Goal: Task Accomplishment & Management: Manage account settings

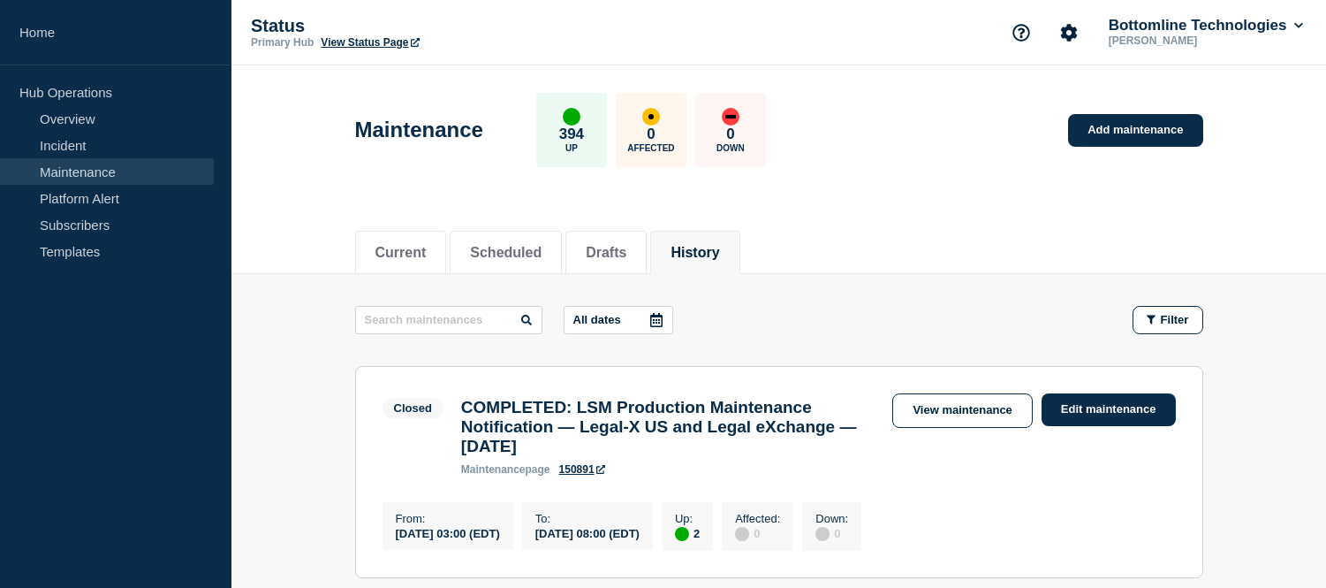
scroll to position [294, 0]
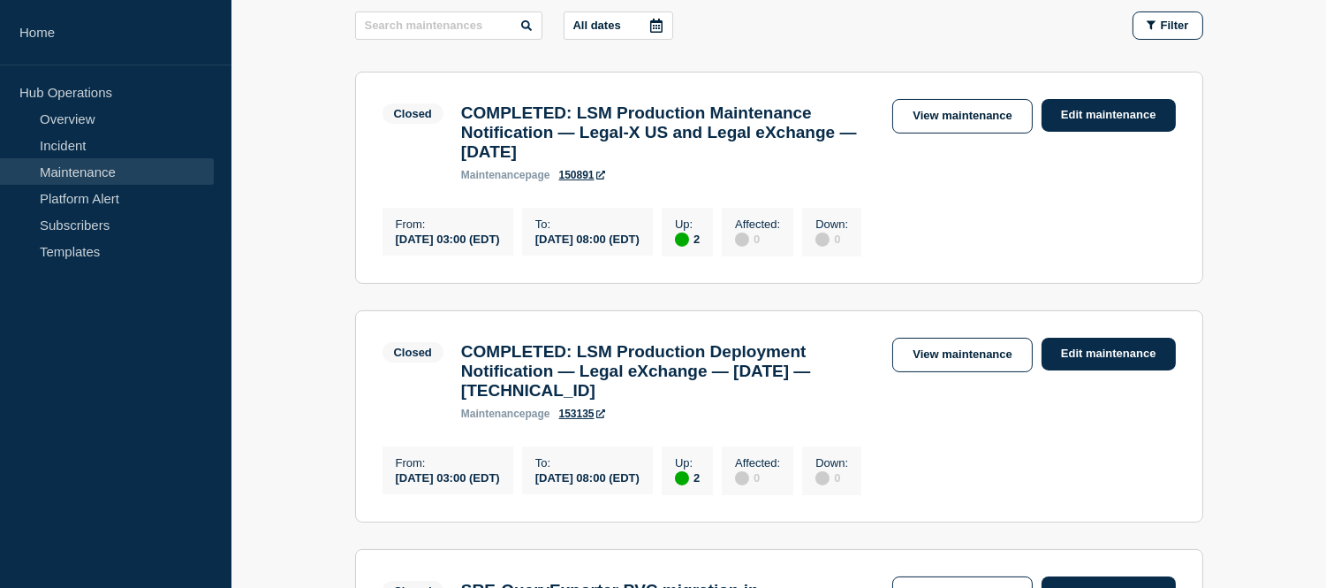
click at [73, 148] on link "Incident" at bounding box center [107, 145] width 214 height 27
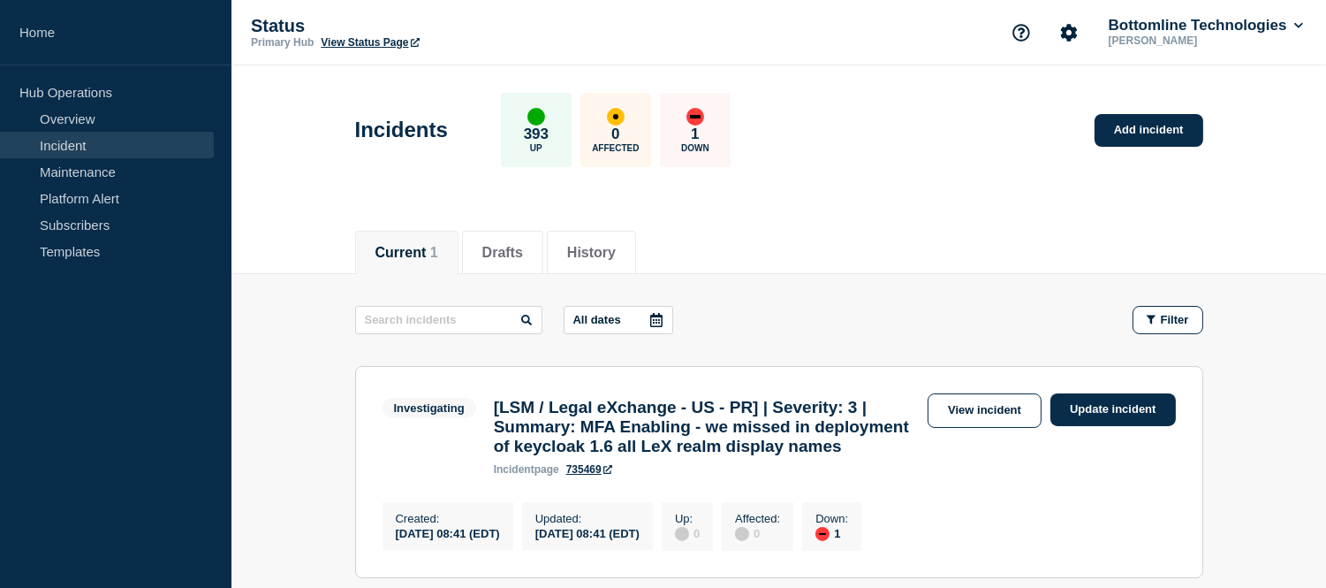
scroll to position [196, 0]
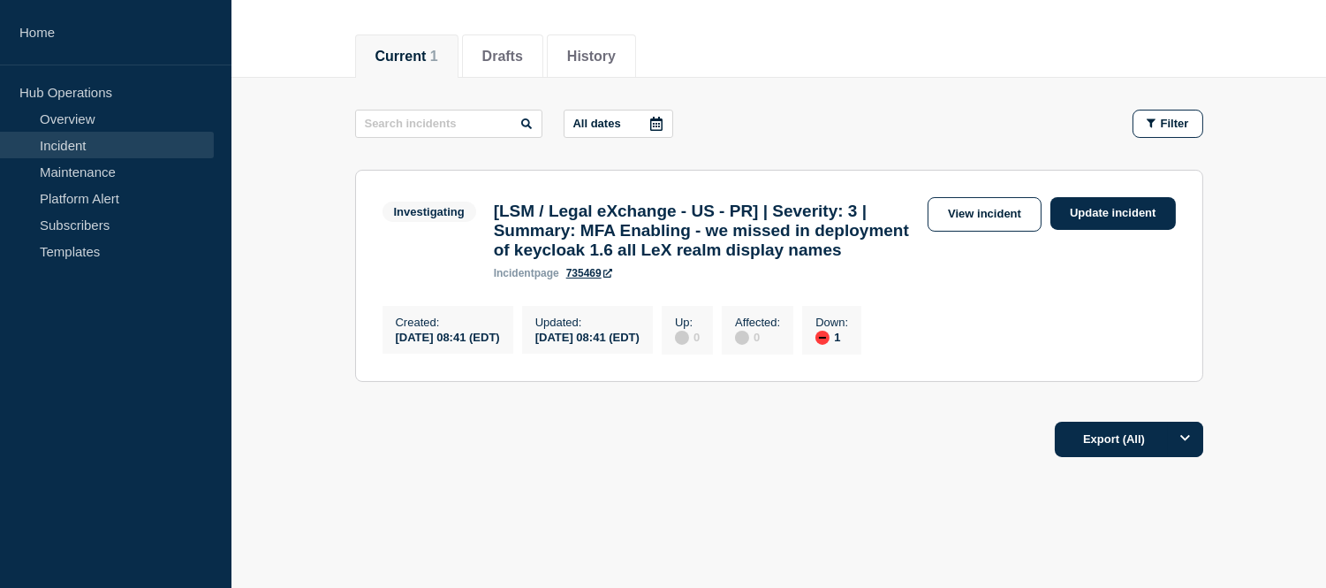
click at [125, 144] on link "Incident" at bounding box center [107, 145] width 214 height 27
click at [963, 227] on link "View incident" at bounding box center [985, 214] width 114 height 34
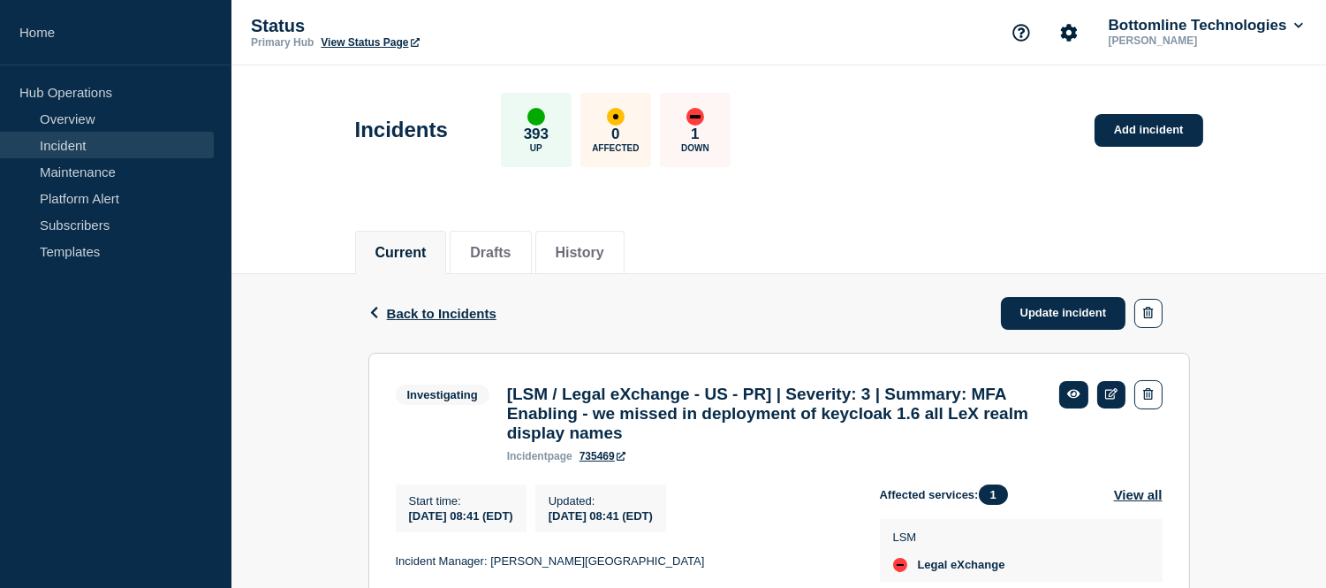
scroll to position [223, 0]
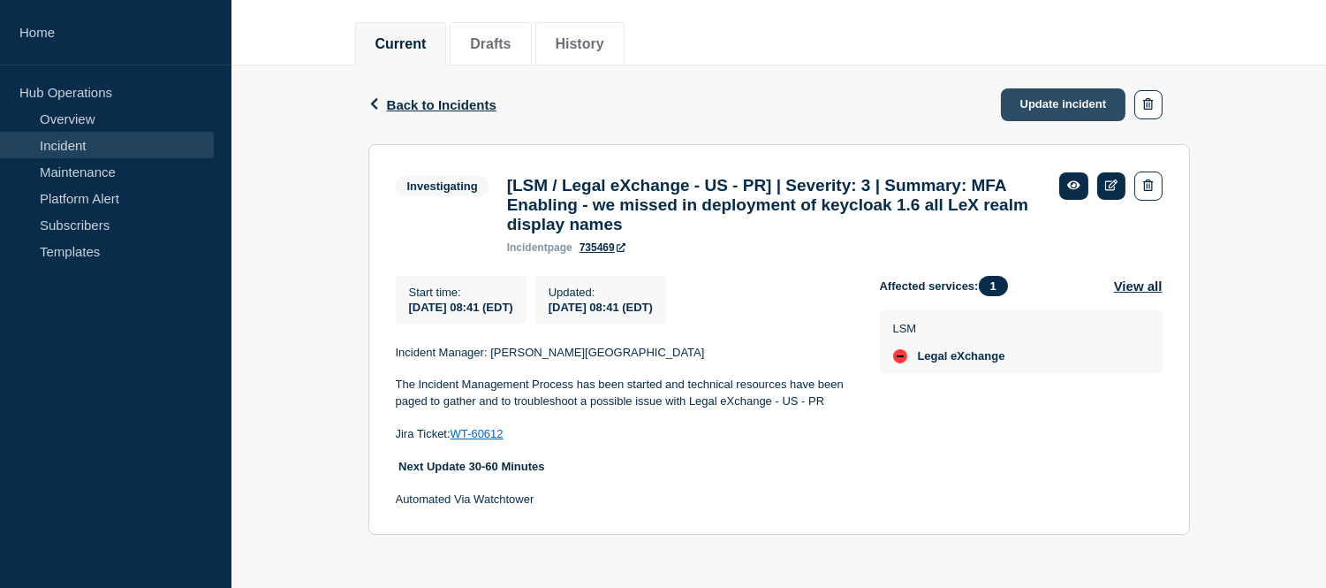
click at [1052, 88] on link "Update incident" at bounding box center [1063, 104] width 125 height 33
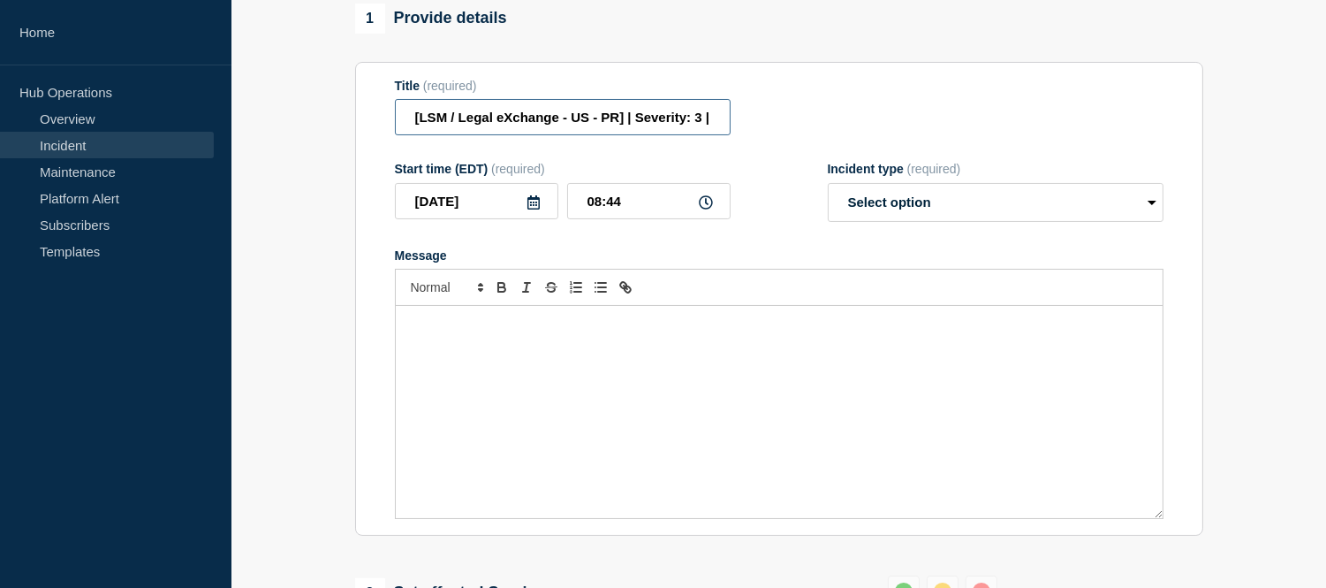
click at [710, 135] on input "[LSM / Legal eXchange - US - PR] | Severity: 3 | Summary: MFA Enabling - we mis…" at bounding box center [563, 117] width 336 height 36
click at [712, 135] on input "[LSM / Legal eXchange - US - PR] | Severity: 3 | Summary: MFA Enabling - we mis…" at bounding box center [563, 117] width 336 height 36
click at [698, 135] on input "[LSM / Legal eXchange - US - PR] | Severity: 3 | Summary: MFA Enabling - we mis…" at bounding box center [563, 117] width 336 height 36
click at [710, 135] on input "[LSM / Legal eXchange - US - PR] | Severity: 3 | WTSummary: MFA Enabling - we m…" at bounding box center [563, 117] width 336 height 36
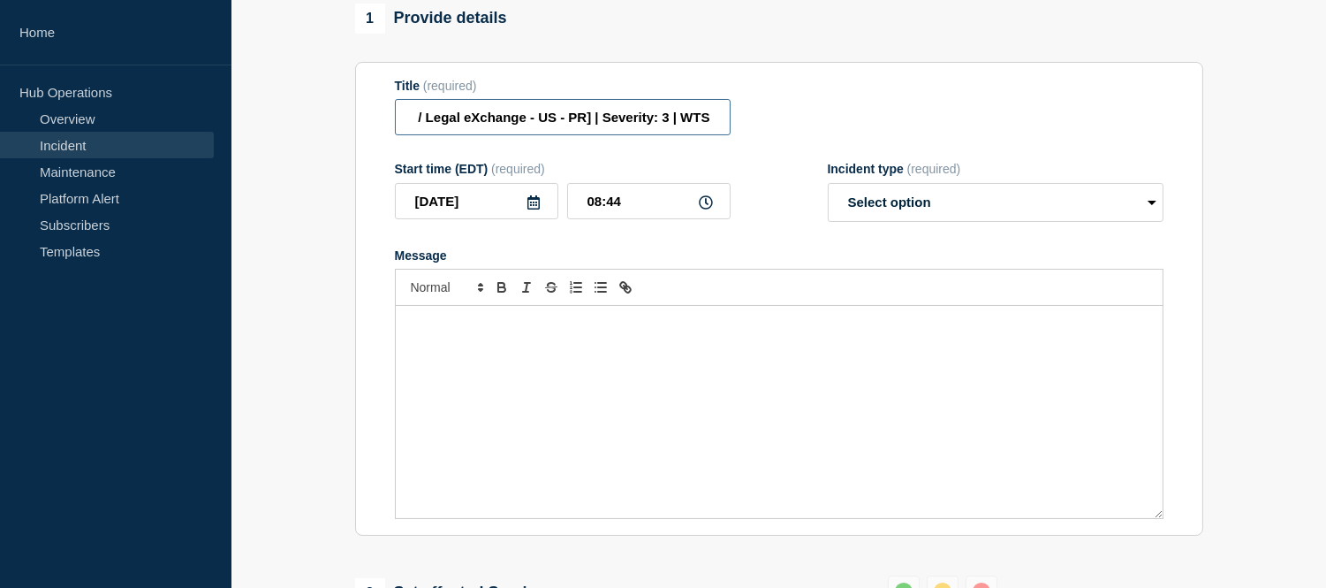
paste input "60612"
type input "[LSM / Legal eXchange - US - PR] | Severity: 3 | WT-60612| Summary: MFA Enablin…"
click at [878, 209] on select "Select option Investigating Identified Monitoring Resolved" at bounding box center [996, 202] width 336 height 39
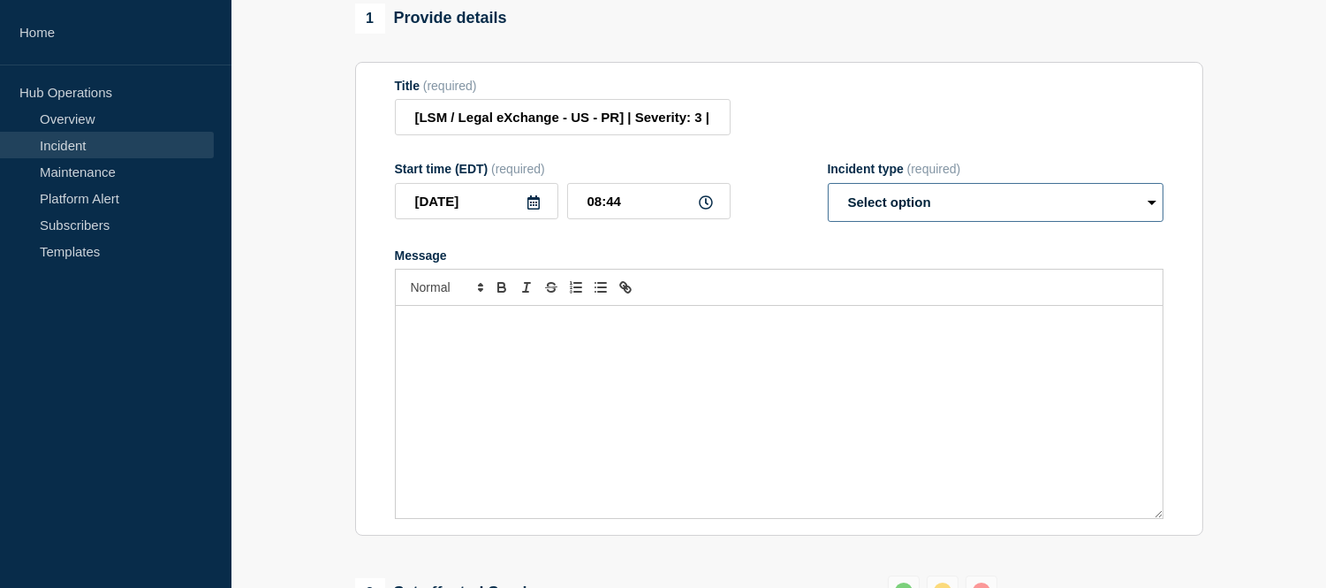
select select "investigating"
click at [828, 204] on select "Select option Investigating Identified Monitoring Resolved" at bounding box center [996, 202] width 336 height 39
click at [657, 134] on input "[LSM / Legal eXchange - US - PR] | Severity: 3 | WT-60612| Summary: MFA Enablin…" at bounding box center [563, 117] width 336 height 36
click at [499, 375] on div "Message" at bounding box center [779, 412] width 767 height 212
click at [497, 375] on div "Message" at bounding box center [779, 412] width 767 height 212
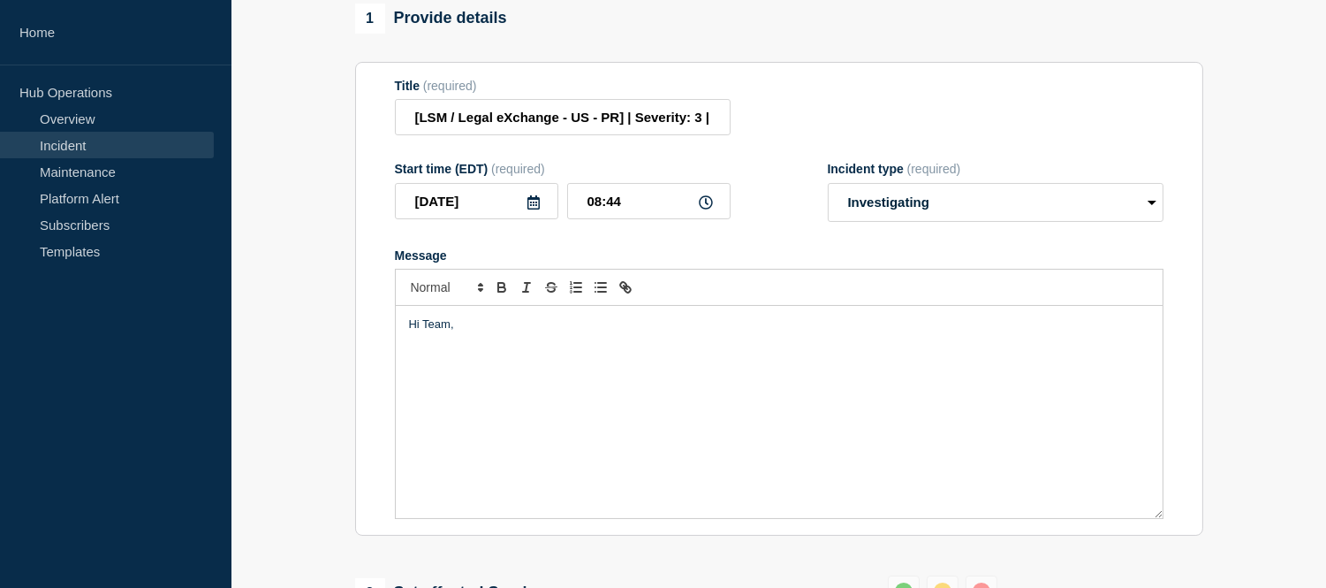
click at [456, 365] on p "Message" at bounding box center [779, 357] width 740 height 16
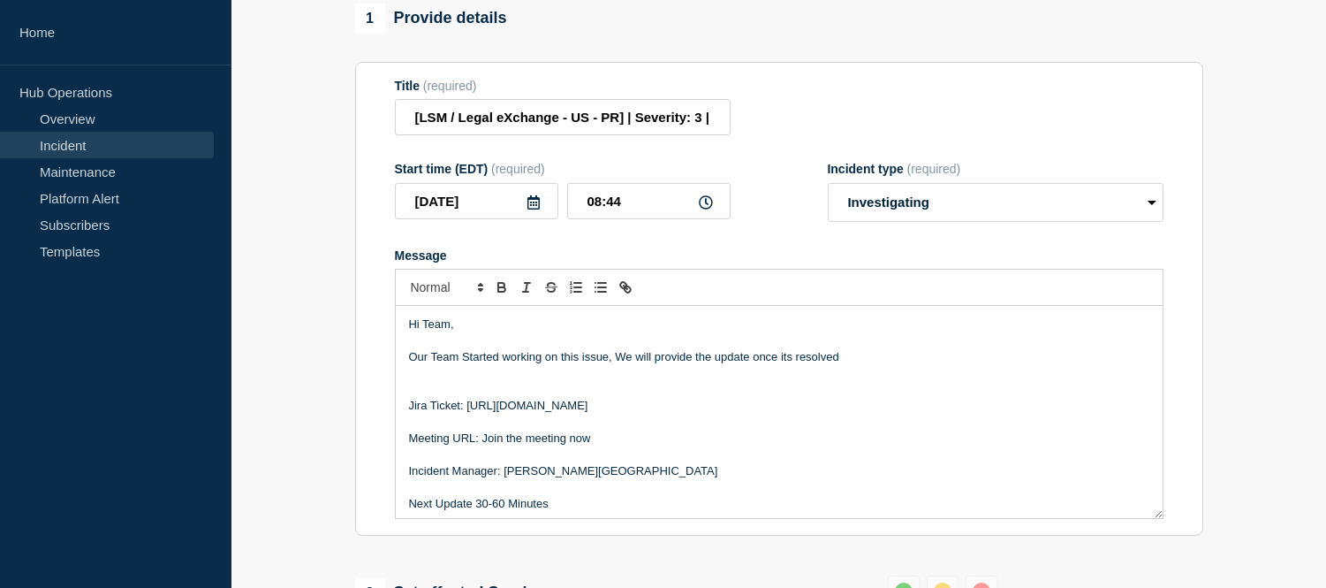
scroll to position [4, 0]
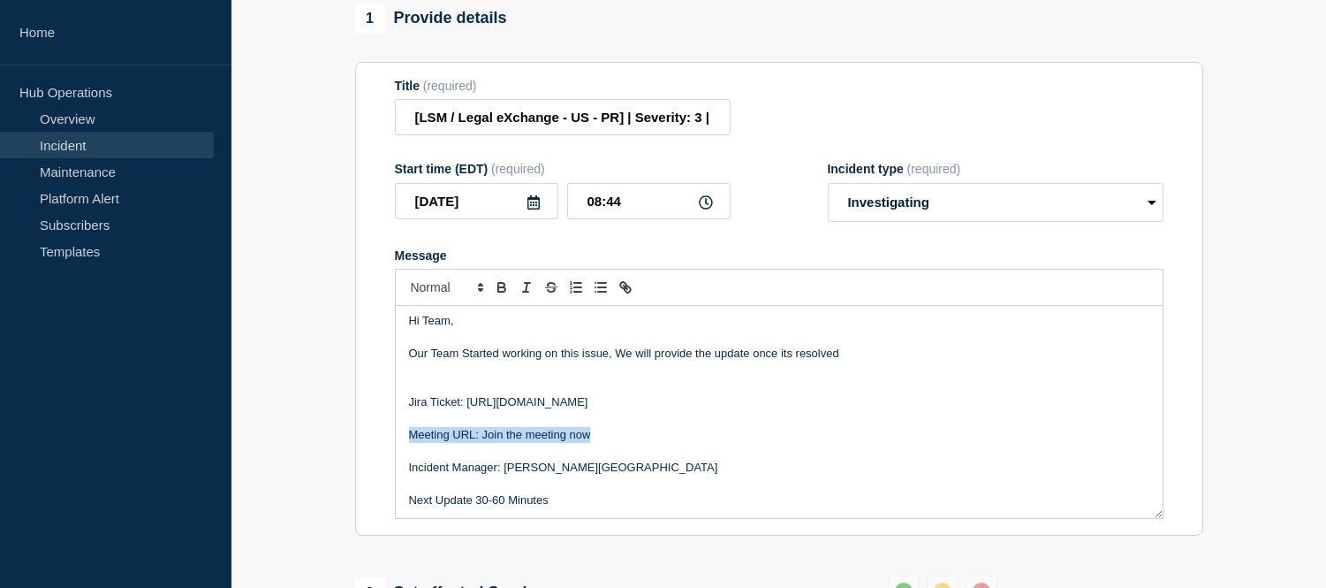
drag, startPoint x: 593, startPoint y: 453, endPoint x: 412, endPoint y: 453, distance: 181.1
click at [412, 443] on p "Meeting URL: Join the meeting now" at bounding box center [779, 435] width 740 height 16
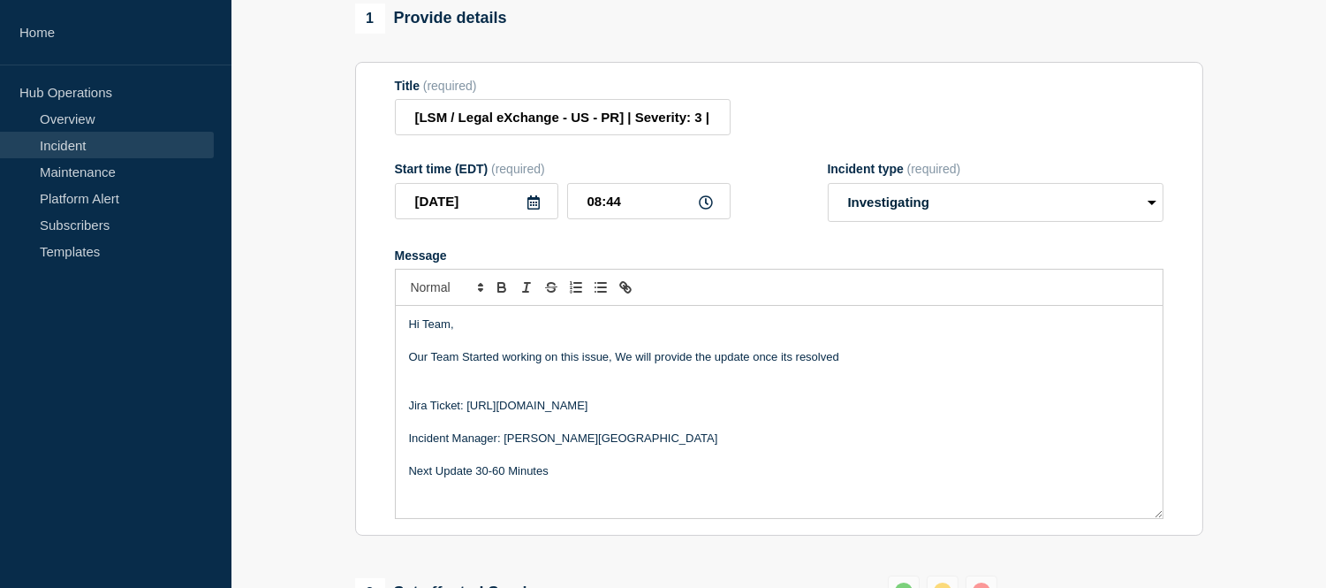
drag, startPoint x: 720, startPoint y: 428, endPoint x: 468, endPoint y: 430, distance: 251.8
click at [468, 413] on p "Jira Ticket: [URL][DOMAIN_NAME]" at bounding box center [779, 406] width 740 height 16
click at [587, 398] on p "Message" at bounding box center [779, 390] width 740 height 16
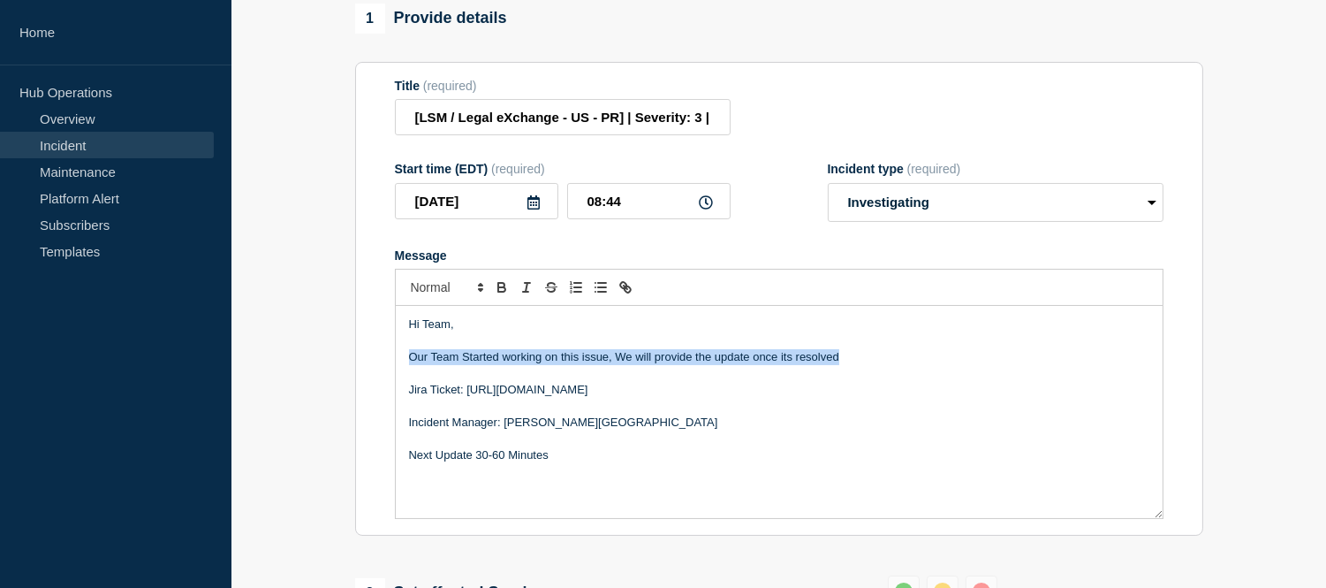
drag, startPoint x: 844, startPoint y: 383, endPoint x: 411, endPoint y: 380, distance: 432.9
click at [411, 365] on p "Our Team Started working on this issue, We will provide the update once its res…" at bounding box center [779, 357] width 740 height 16
copy p "Our Team Started working on this issue, We will provide the update once its res…"
drag, startPoint x: 864, startPoint y: 375, endPoint x: 637, endPoint y: 377, distance: 227.1
click at [637, 365] on p "Our team has started working on this issue. We will provide an update once it i…" at bounding box center [779, 357] width 740 height 16
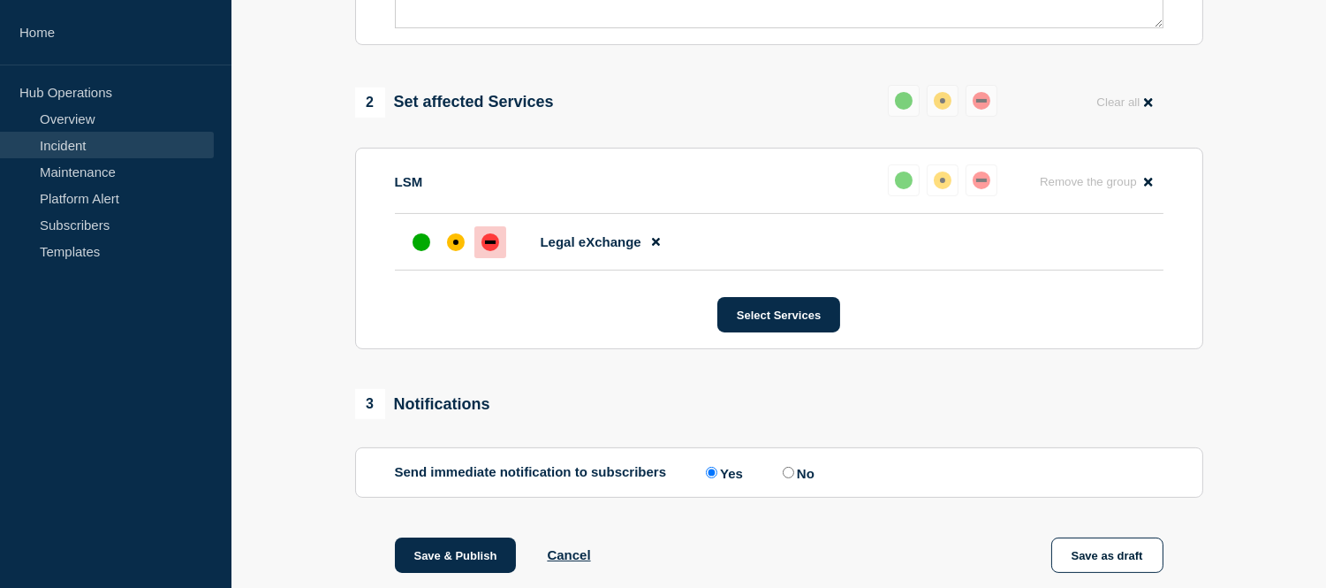
scroll to position [811, 0]
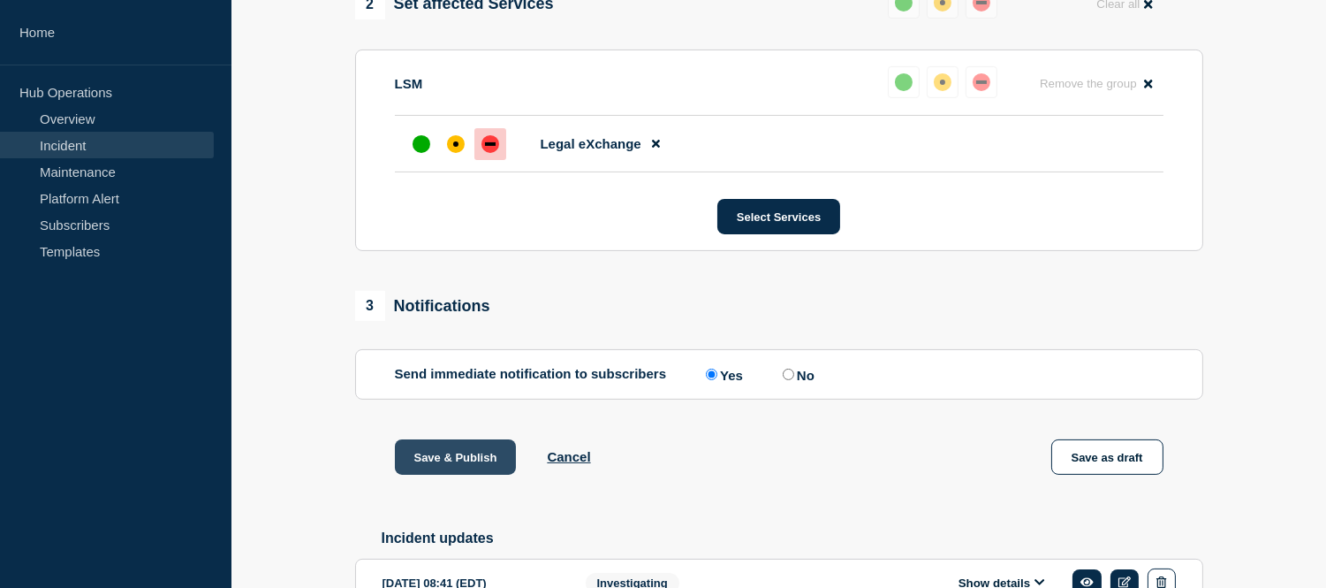
click at [491, 474] on button "Save & Publish" at bounding box center [456, 456] width 122 height 35
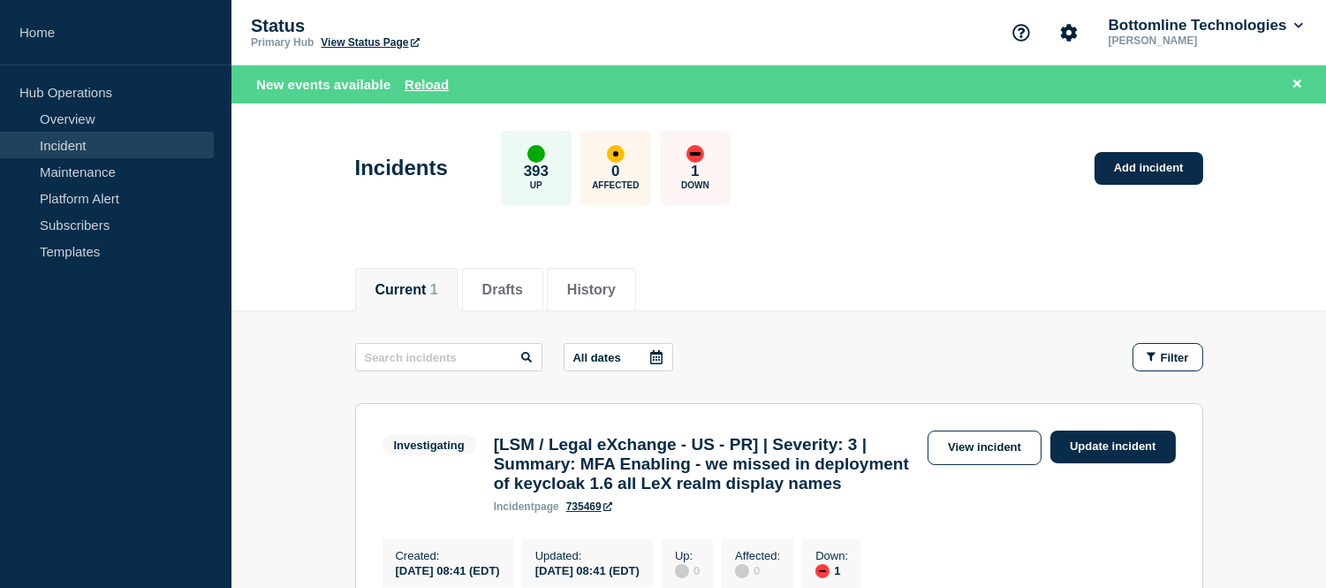
click at [98, 137] on link "Incident" at bounding box center [107, 145] width 214 height 27
click at [444, 81] on button "Reload" at bounding box center [427, 84] width 44 height 15
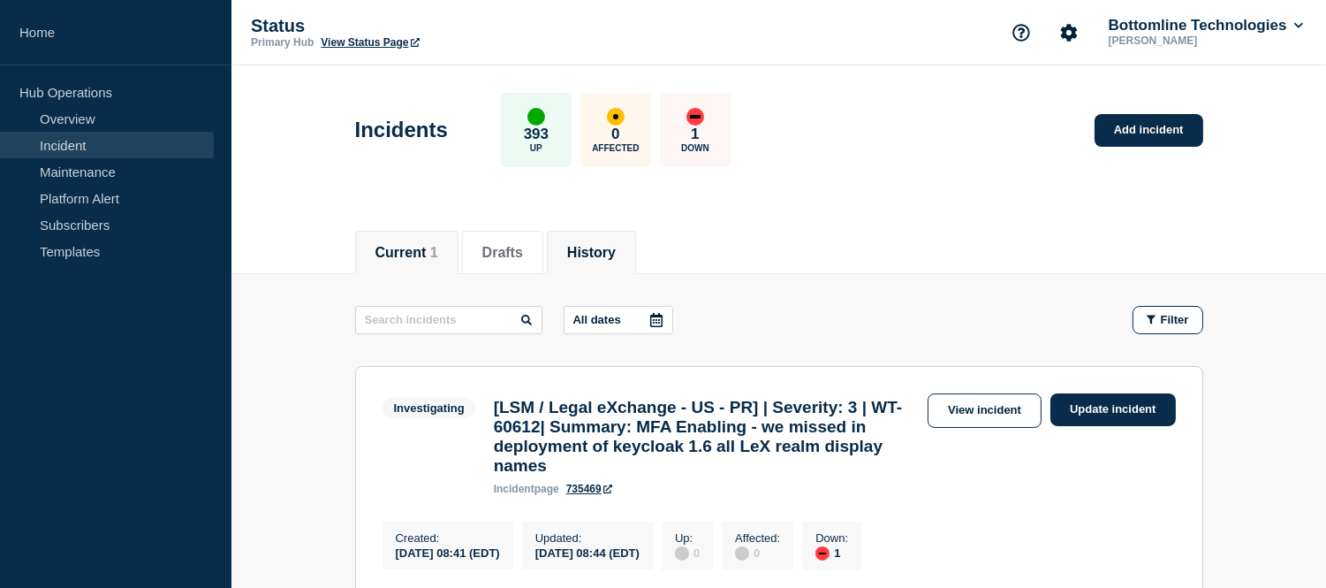
scroll to position [262, 0]
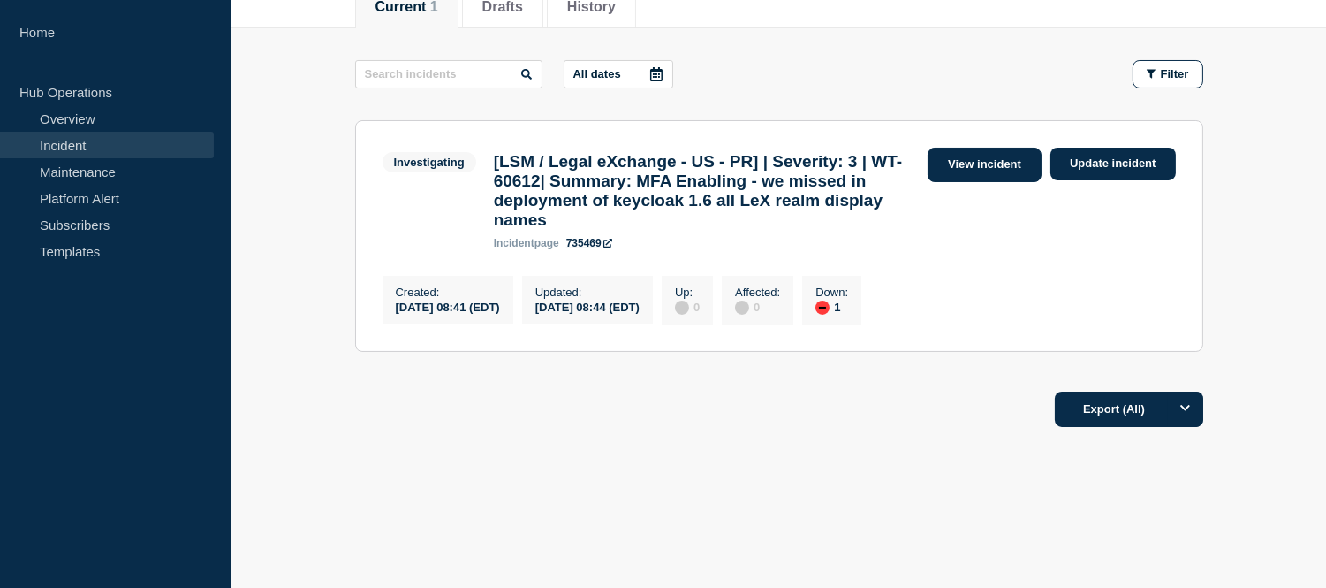
click at [957, 163] on link "View incident" at bounding box center [985, 165] width 114 height 34
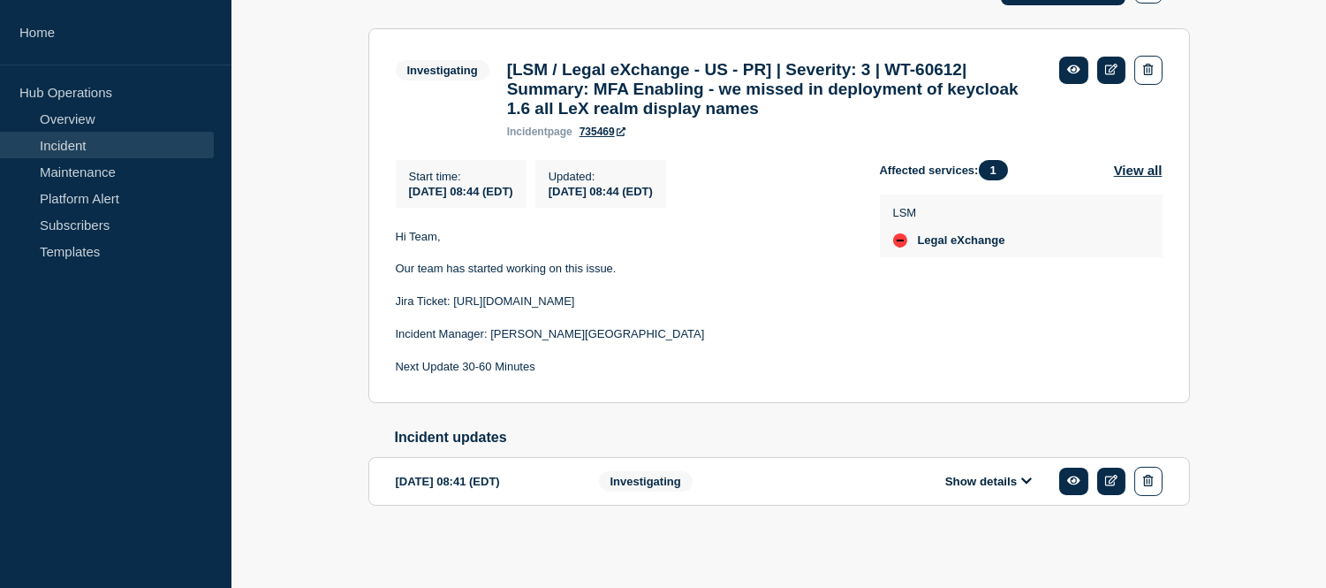
scroll to position [47, 0]
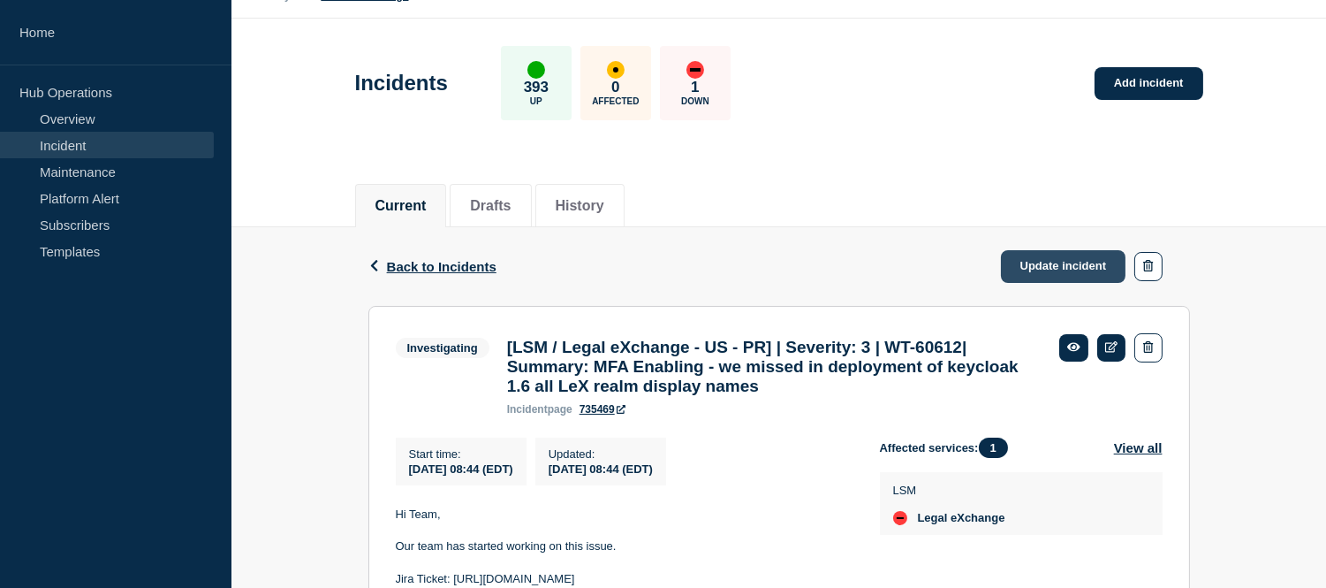
click at [1045, 251] on link "Update incident" at bounding box center [1063, 266] width 125 height 33
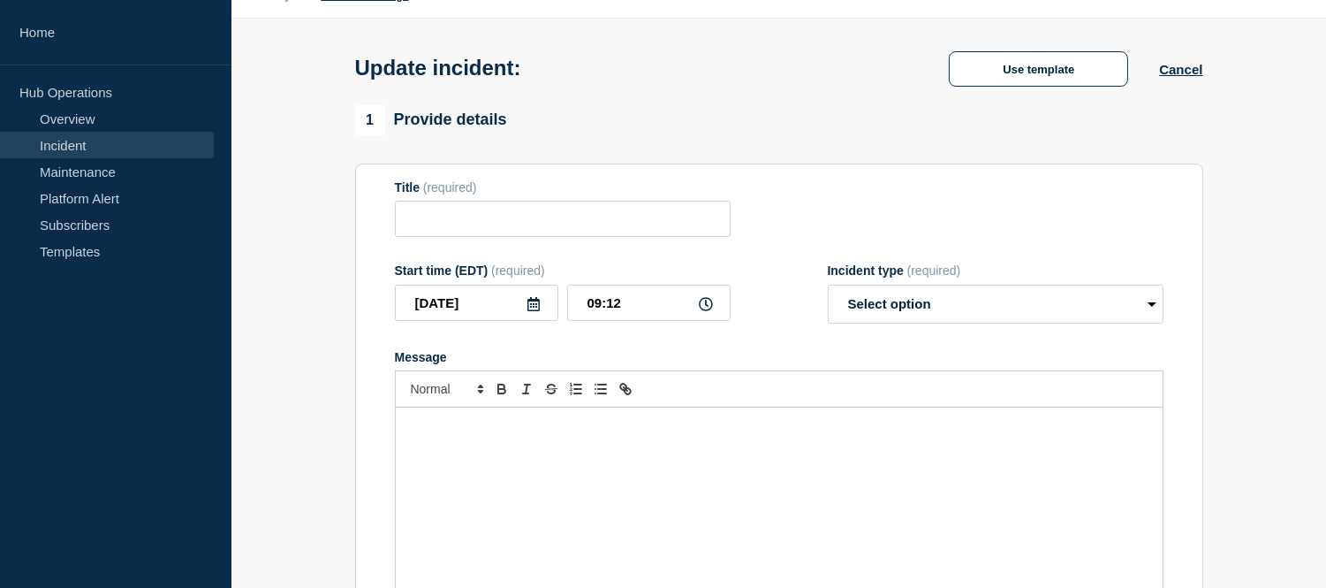
type input "[LSM / Legal eXchange - US - PR] | Severity: 3 | WT-60612| Summary: MFA Enablin…"
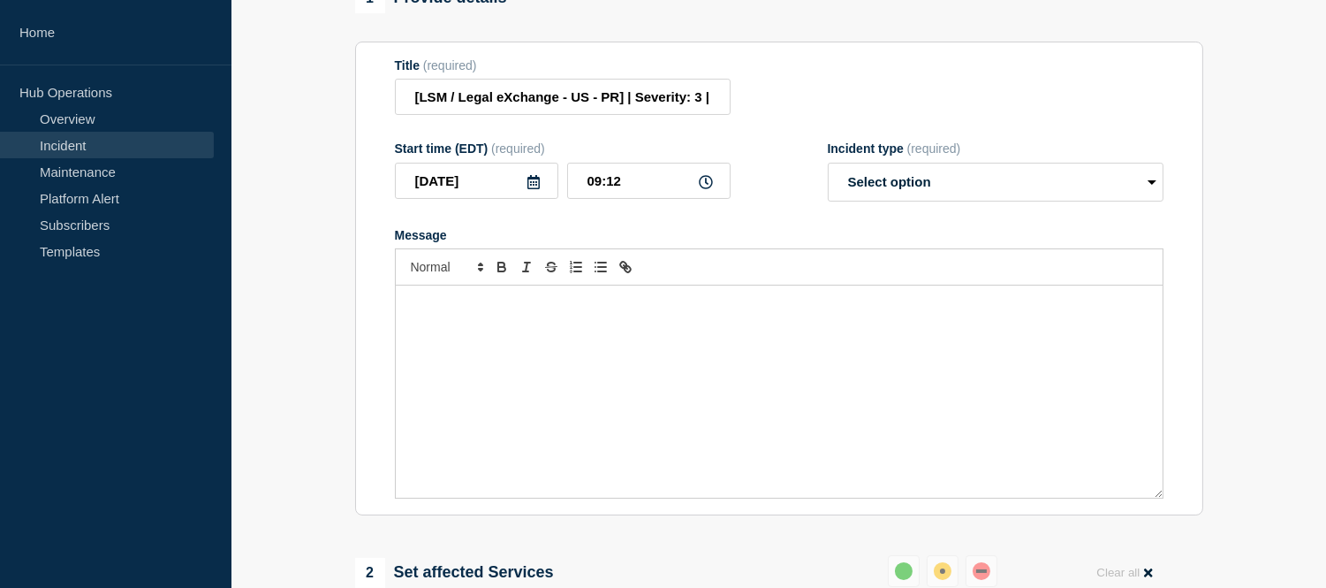
scroll to position [341, 0]
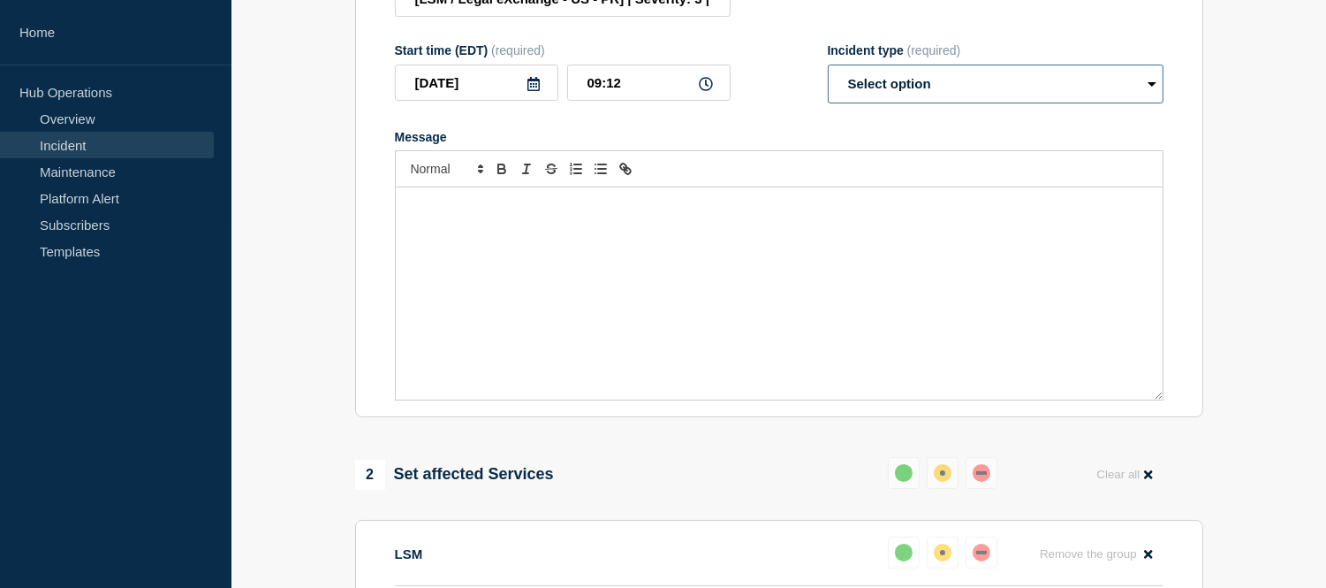
click at [912, 103] on select "Select option Investigating Identified Monitoring Resolved" at bounding box center [996, 83] width 336 height 39
select select "resolved"
click at [828, 85] on select "Select option Investigating Identified Monitoring Resolved" at bounding box center [996, 83] width 336 height 39
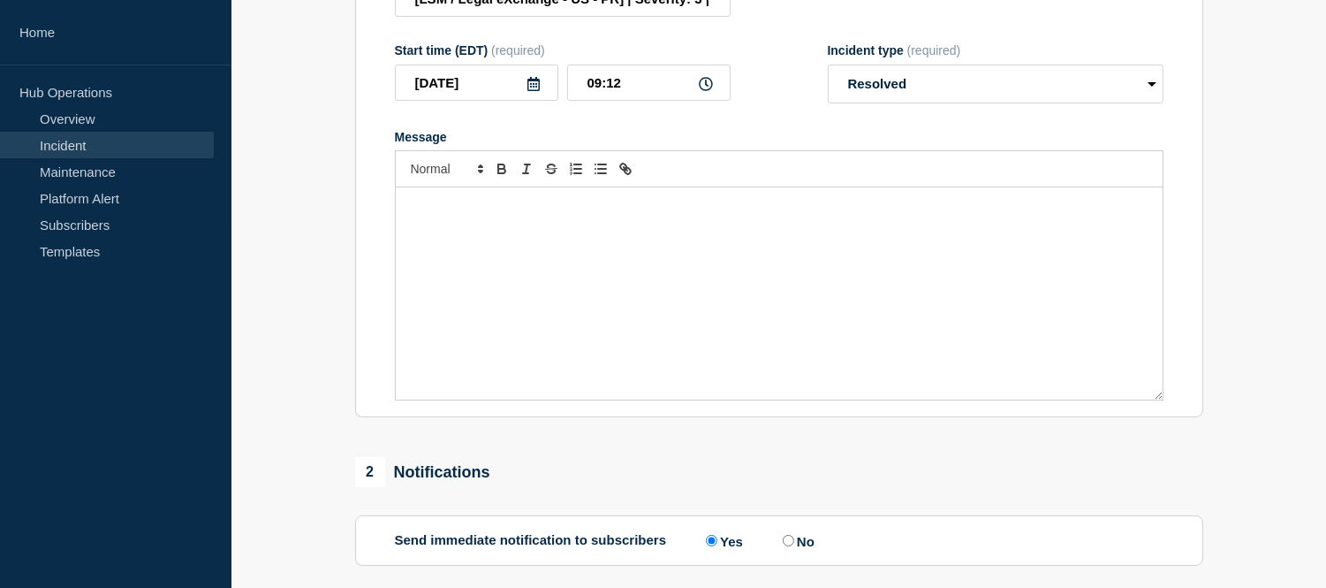
click at [628, 263] on div "Message" at bounding box center [779, 293] width 767 height 212
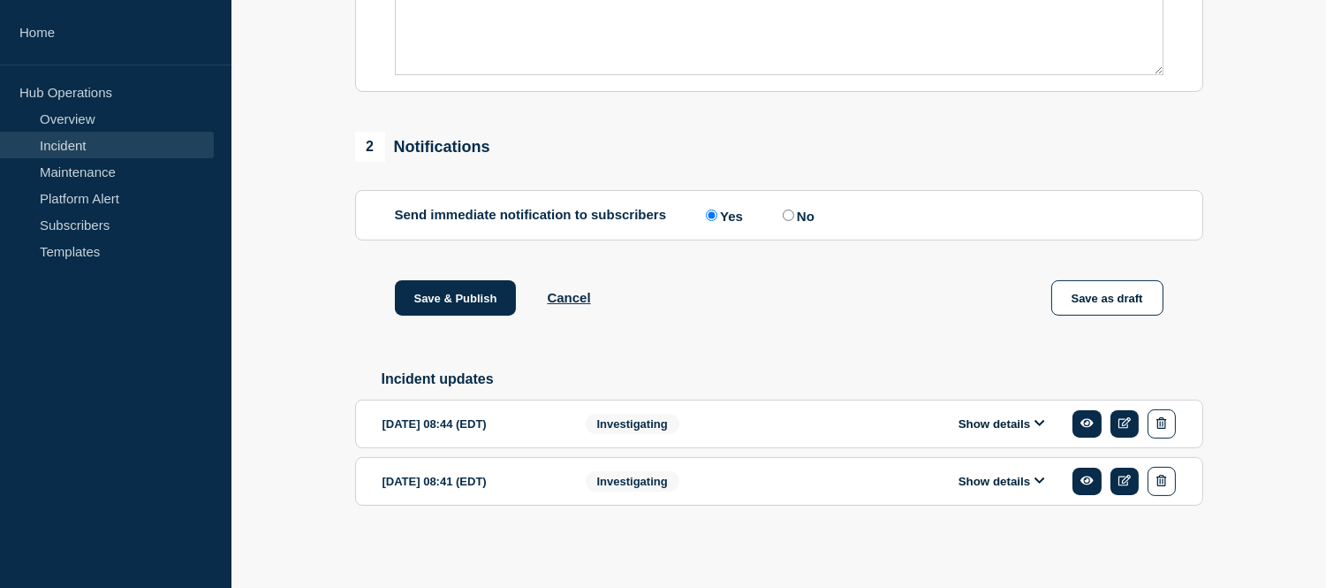
scroll to position [396, 0]
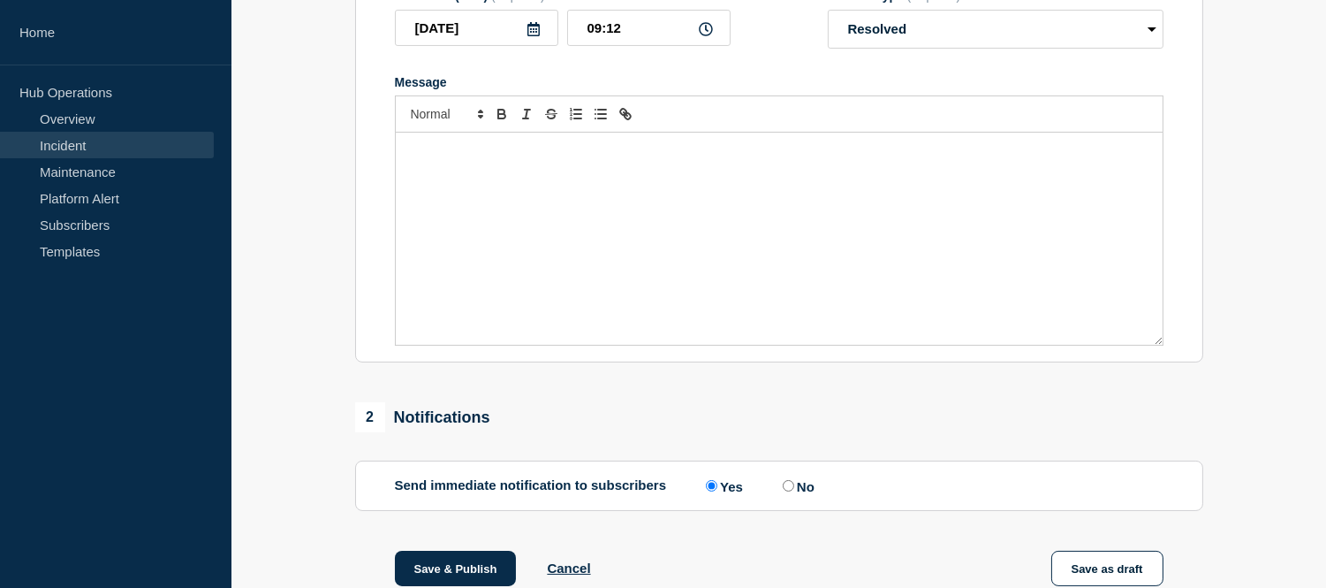
click at [552, 246] on div "Message" at bounding box center [779, 239] width 767 height 212
click at [410, 192] on p "merge these PRs [DATE][DATE] 2-8am ET (maintenance window is [DATE] 9PM - [DATE…" at bounding box center [779, 184] width 740 height 16
click at [411, 192] on p "merge these PRs [DATE][DATE] 2-8am ET (maintenance window is [DATE] 9PM - [DATE…" at bounding box center [779, 184] width 740 height 16
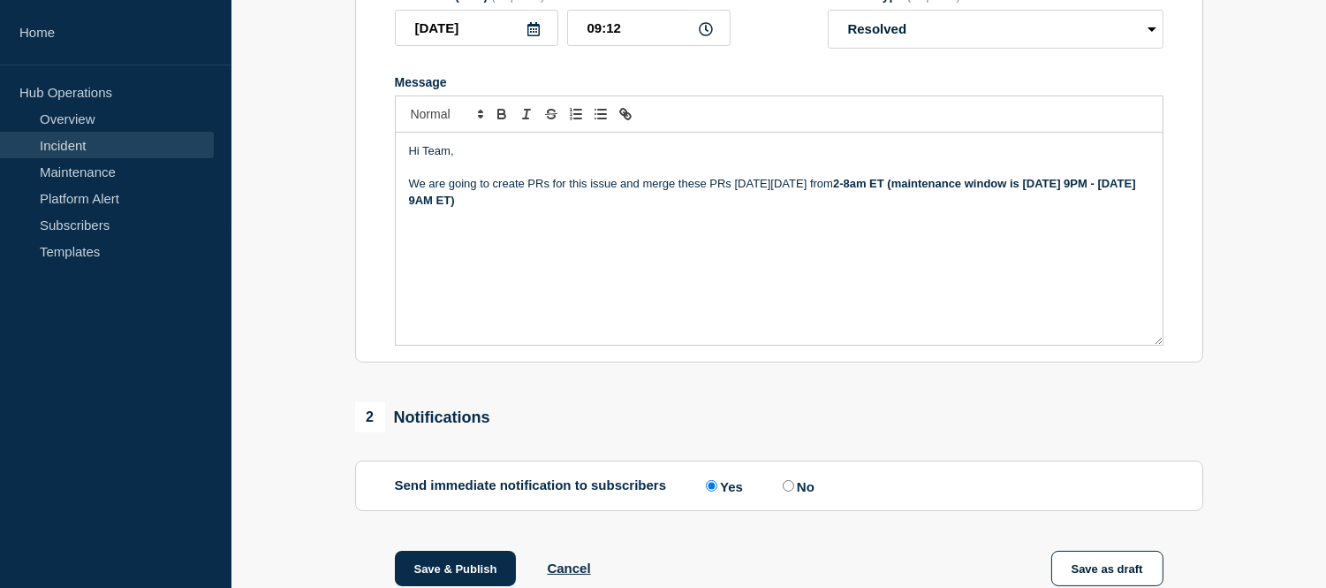
click at [434, 176] on p "Message" at bounding box center [779, 168] width 740 height 16
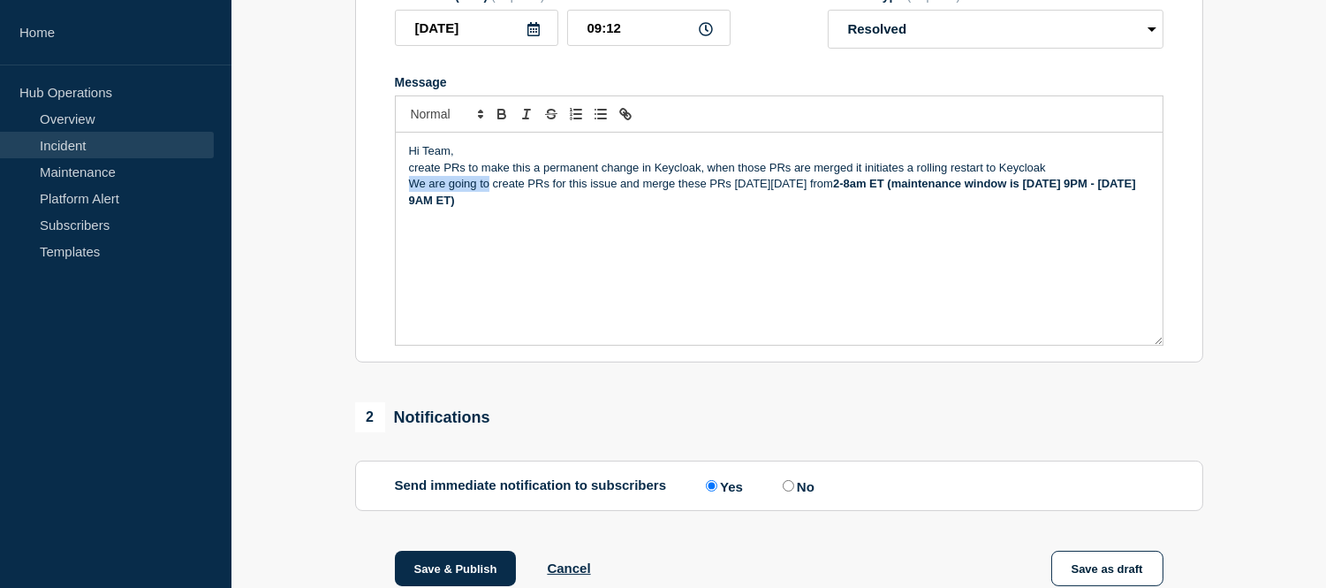
drag, startPoint x: 487, startPoint y: 203, endPoint x: 393, endPoint y: 203, distance: 93.6
click at [395, 203] on div "Hi Team, create PRs to make this a permanent change in Keycloak, when those PRs…" at bounding box center [779, 239] width 769 height 213
click at [410, 176] on p "create PRs to make this a permanent change in Keycloak, when those PRs are merg…" at bounding box center [779, 168] width 740 height 16
click at [466, 159] on p "Hi Team," at bounding box center [779, 151] width 740 height 16
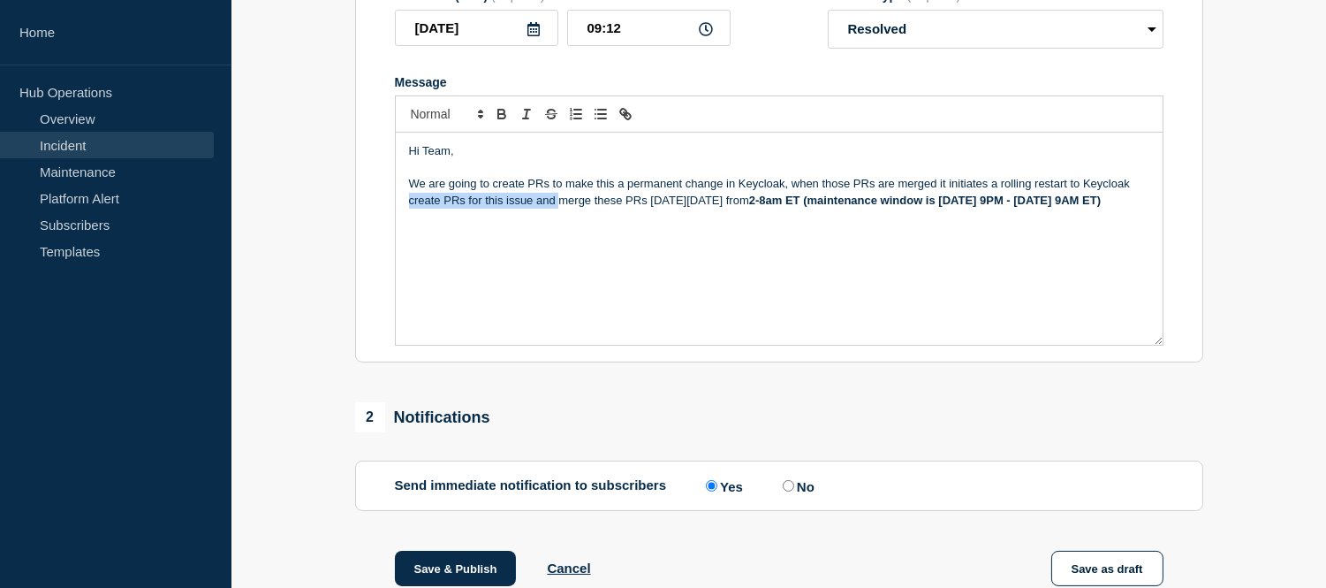
drag, startPoint x: 557, startPoint y: 219, endPoint x: 409, endPoint y: 218, distance: 148.4
click at [409, 208] on p "create PRs for this issue and merge these PRs [DATE][DATE] 2-8am ET (maintenanc…" at bounding box center [779, 201] width 740 height 16
click at [1132, 192] on p "We are going to create PRs to make this a permanent change in Keycloak, when th…" at bounding box center [779, 184] width 740 height 16
drag, startPoint x: 1026, startPoint y: 217, endPoint x: 394, endPoint y: 206, distance: 631.8
click at [396, 206] on div "Hi Team, We are going to create PRs to make this a permanent change in Keycloak…" at bounding box center [779, 239] width 767 height 212
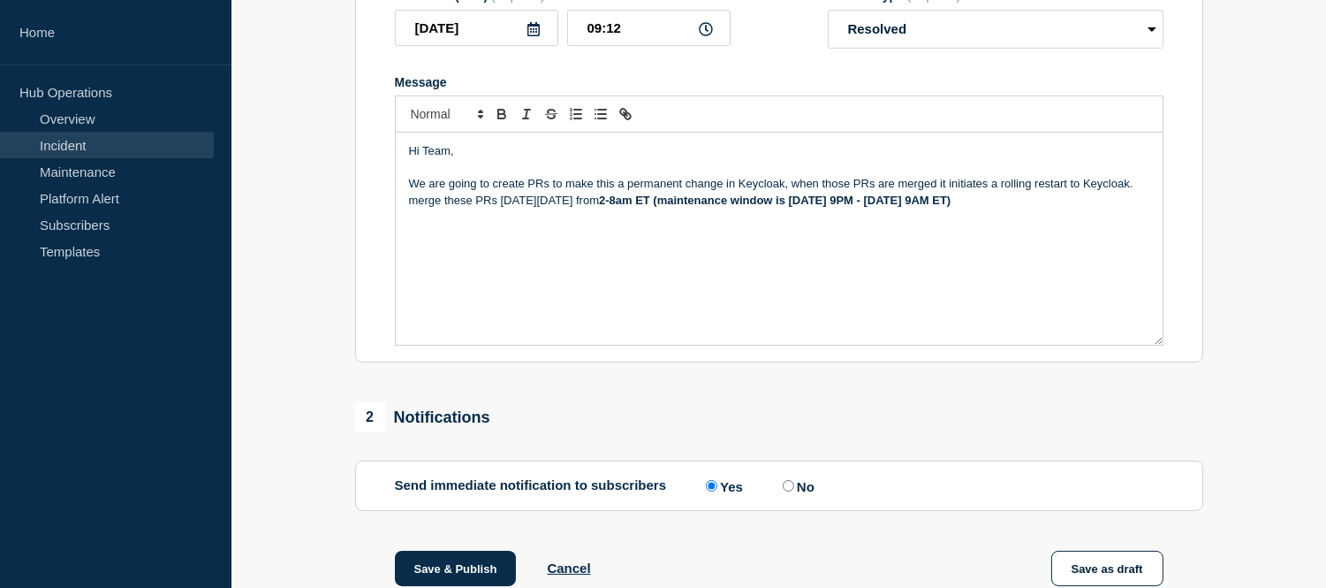
copy div "We are going to create PRs to make this a permanent change in Keycloak, when th…"
click at [452, 263] on div "Hi Team, We are going to create PRs to make this a permanent change in Keycloak…" at bounding box center [779, 239] width 767 height 212
click at [507, 159] on p "Hi Team," at bounding box center [779, 151] width 740 height 16
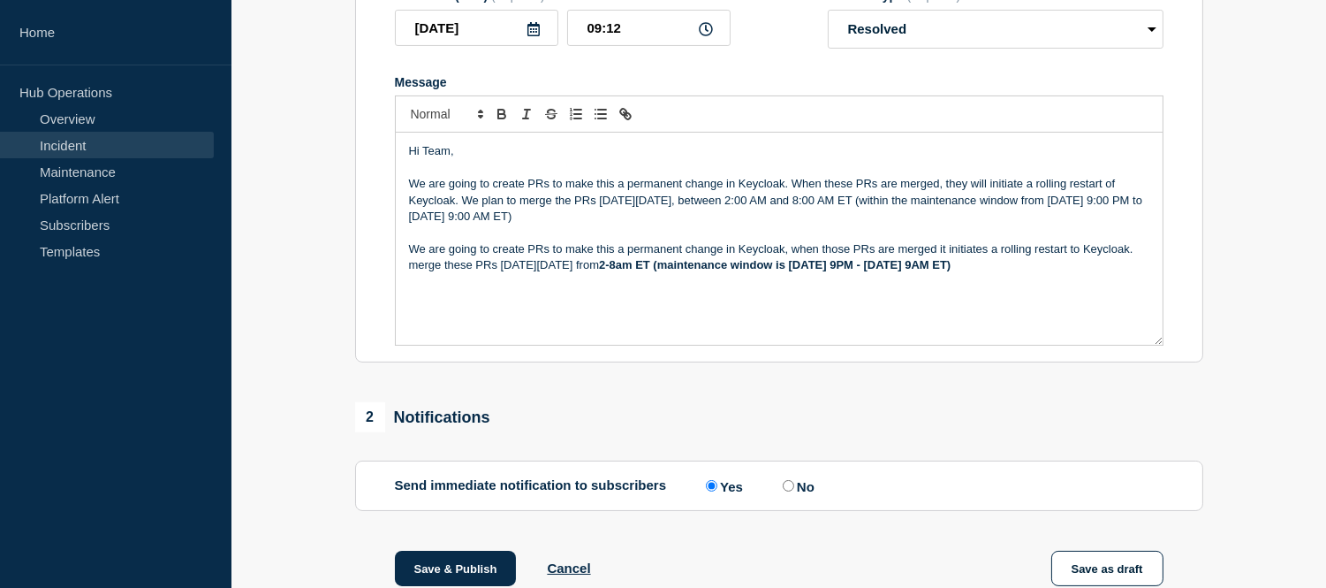
click at [464, 222] on p "We are going to create PRs to make this a permanent change in Keycloak. When th…" at bounding box center [779, 200] width 740 height 49
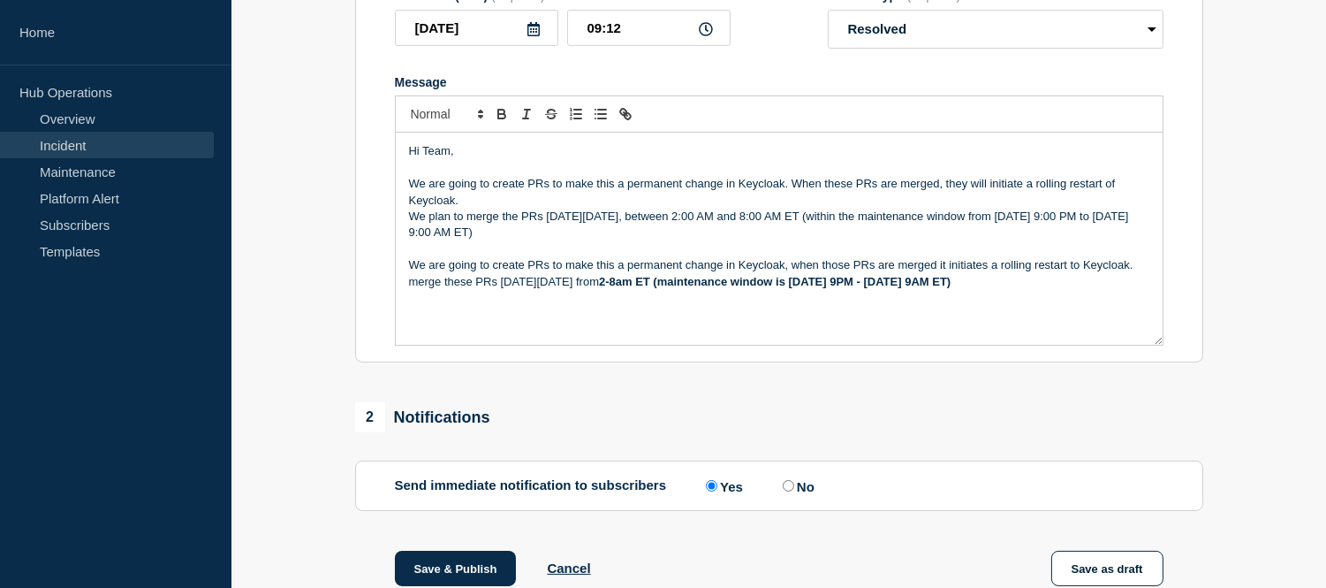
click at [535, 241] on p "We plan to merge the PRs [DATE][DATE], between 2:00 AM and 8:00 AM ET (within t…" at bounding box center [779, 224] width 740 height 33
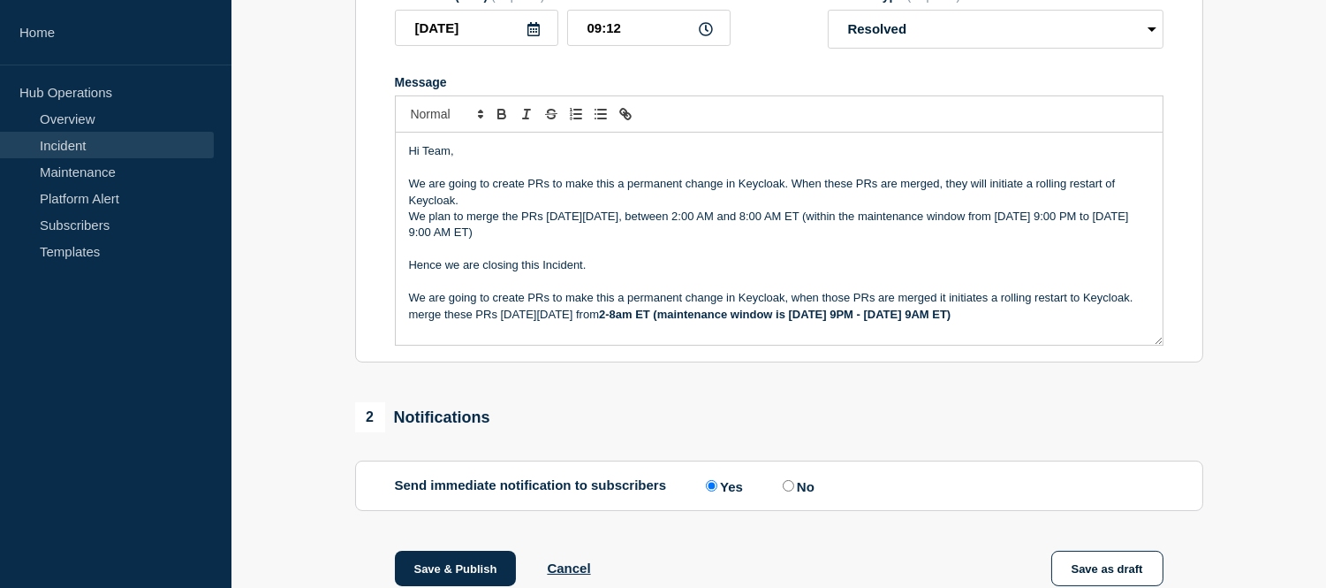
drag, startPoint x: 1025, startPoint y: 334, endPoint x: 398, endPoint y: 325, distance: 627.3
click at [398, 325] on div "Hi Team, We are going to create PRs to make this a permanent change in Keycloak…" at bounding box center [779, 239] width 767 height 212
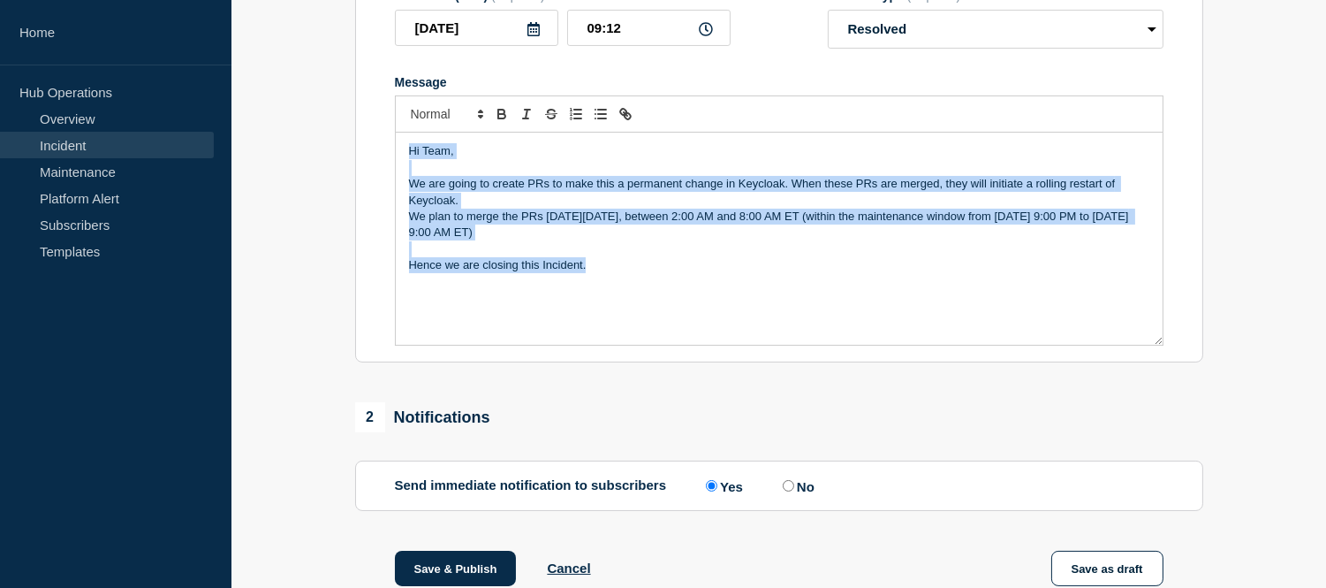
drag, startPoint x: 599, startPoint y: 289, endPoint x: 399, endPoint y: 171, distance: 232.1
click at [399, 171] on div "Hi Team, We are going to create PRs to make this a permanent change in Keycloak…" at bounding box center [779, 239] width 767 height 212
copy div "Hi Team, We are going to create PRs to make this a permanent change in Keycloak…"
click at [596, 273] on p "Hence we are closing this Incident." at bounding box center [779, 265] width 740 height 16
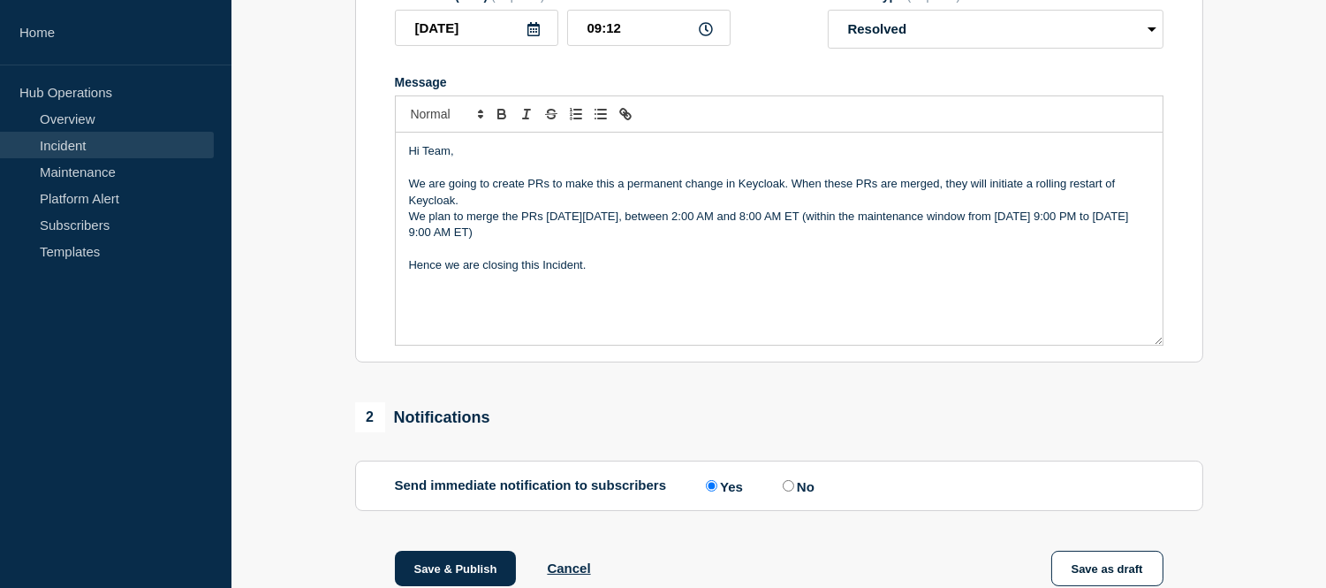
scroll to position [593, 0]
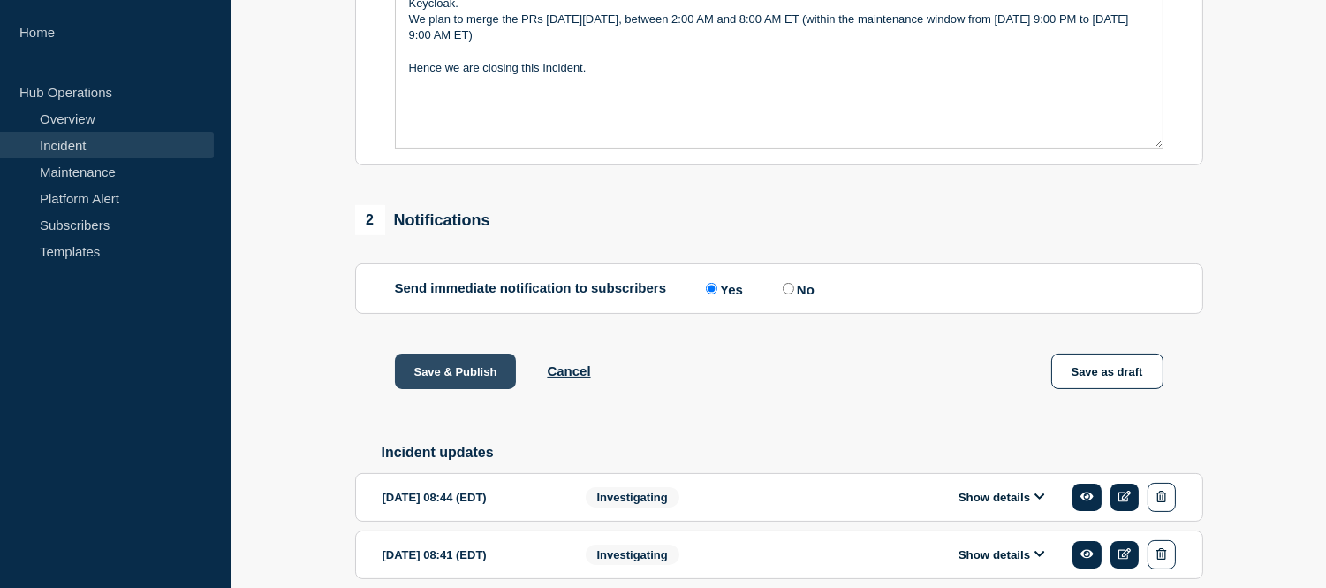
click at [475, 389] on button "Save & Publish" at bounding box center [456, 370] width 122 height 35
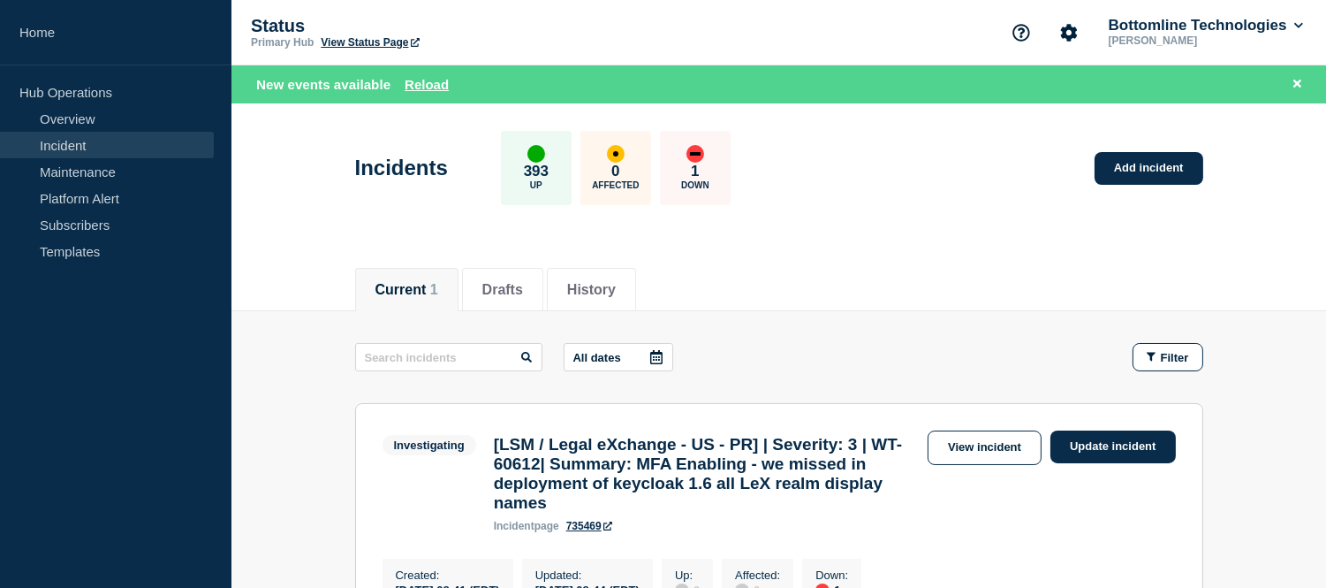
click at [121, 148] on link "Incident" at bounding box center [107, 145] width 214 height 27
click at [419, 87] on button "Reload" at bounding box center [427, 84] width 44 height 15
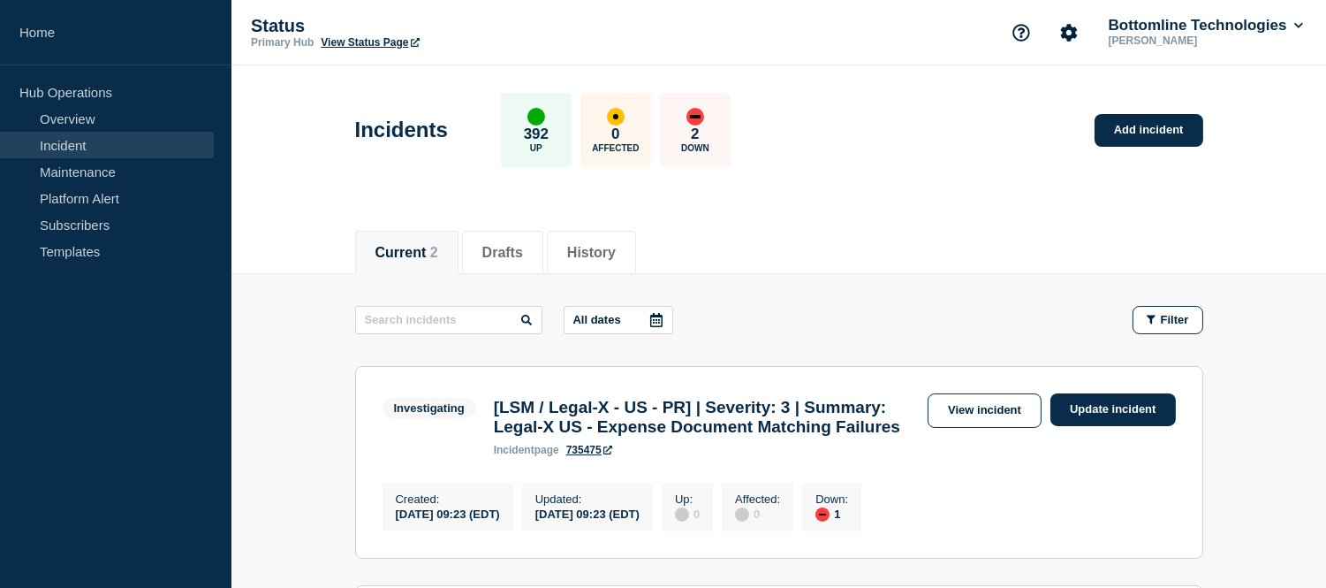
scroll to position [294, 0]
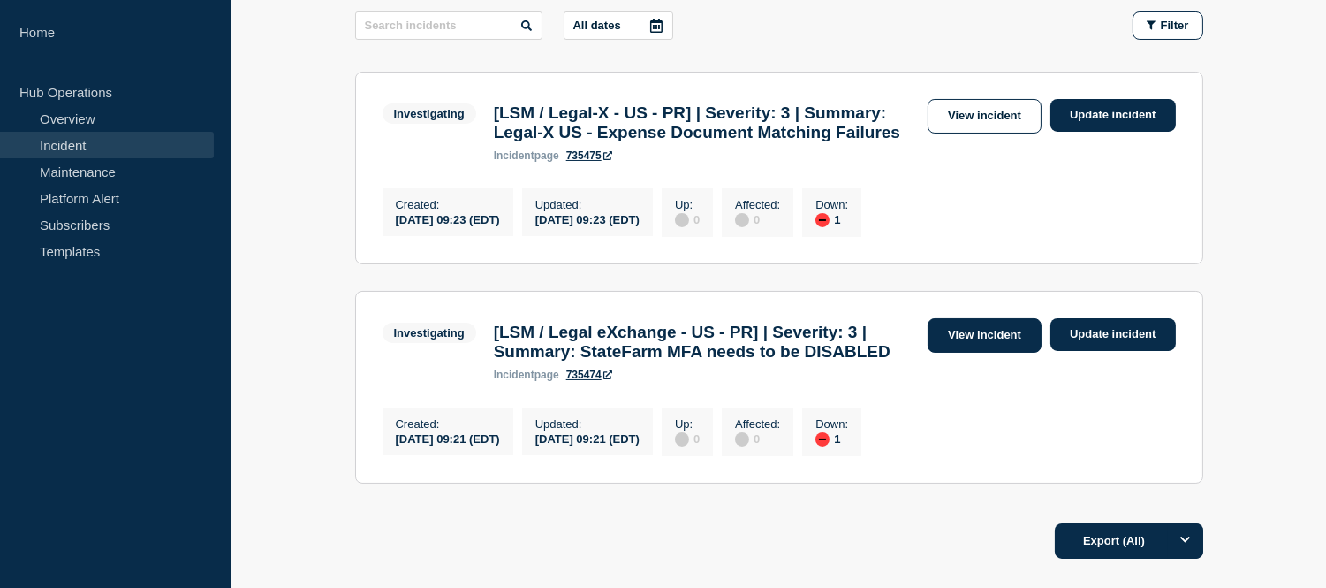
click at [981, 353] on link "View incident" at bounding box center [985, 335] width 114 height 34
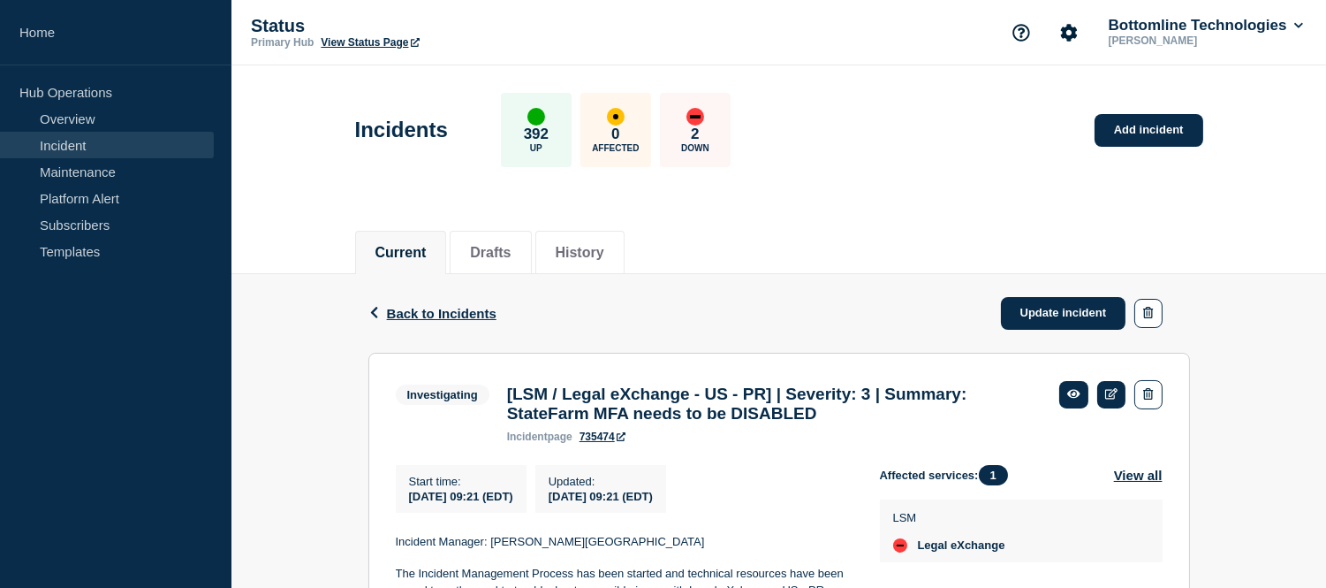
scroll to position [199, 0]
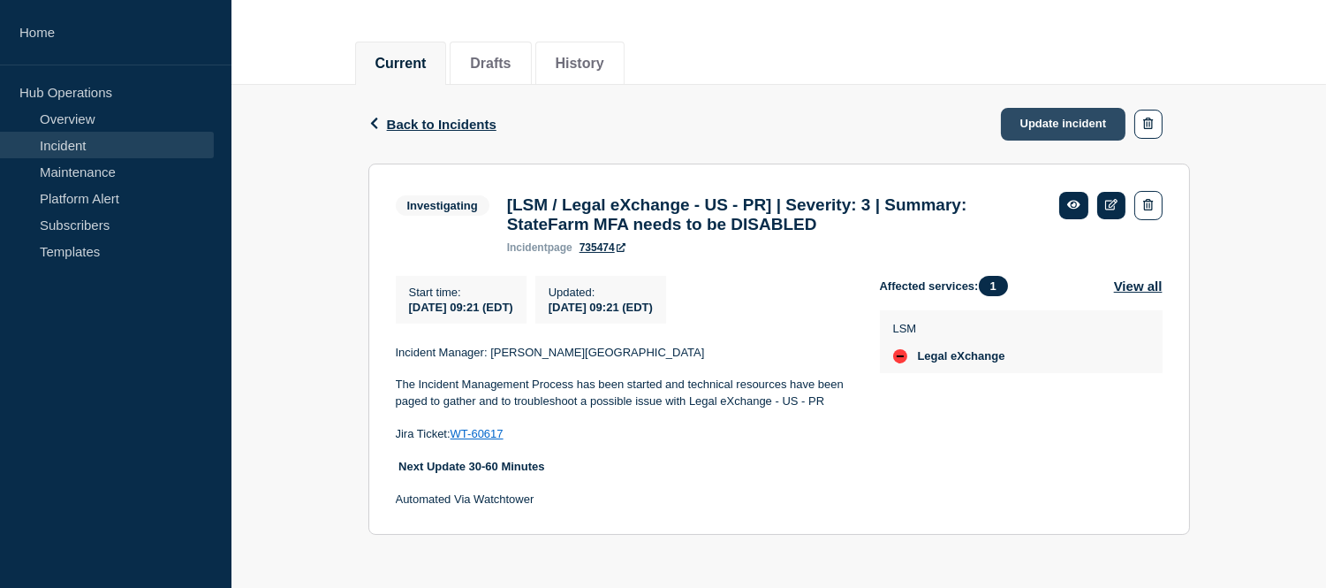
click at [1039, 116] on link "Update incident" at bounding box center [1063, 124] width 125 height 33
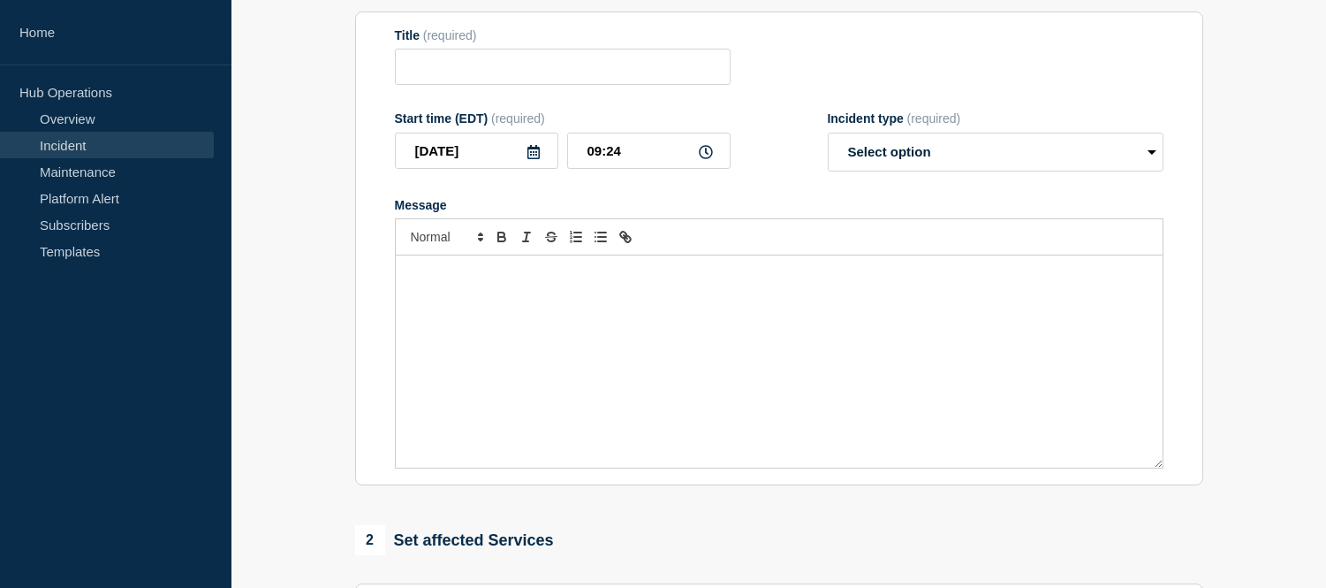
type input "[LSM / Legal eXchange - US - PR] | Severity: 3 | Summary: StateFarm MFA needs t…"
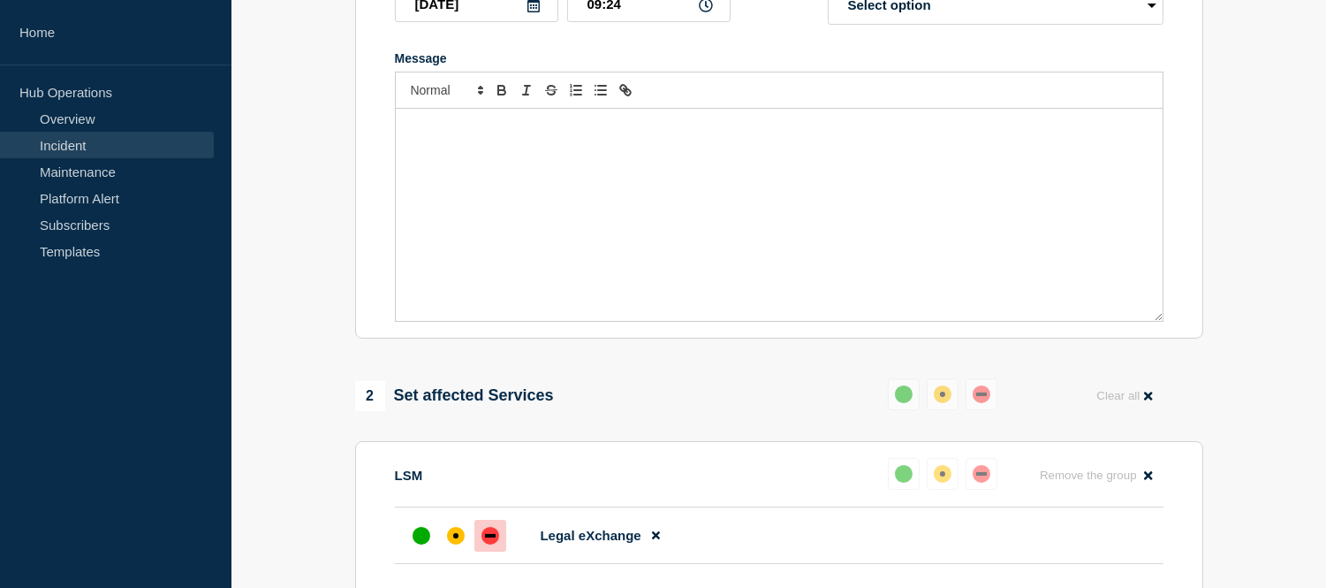
scroll to position [3, 0]
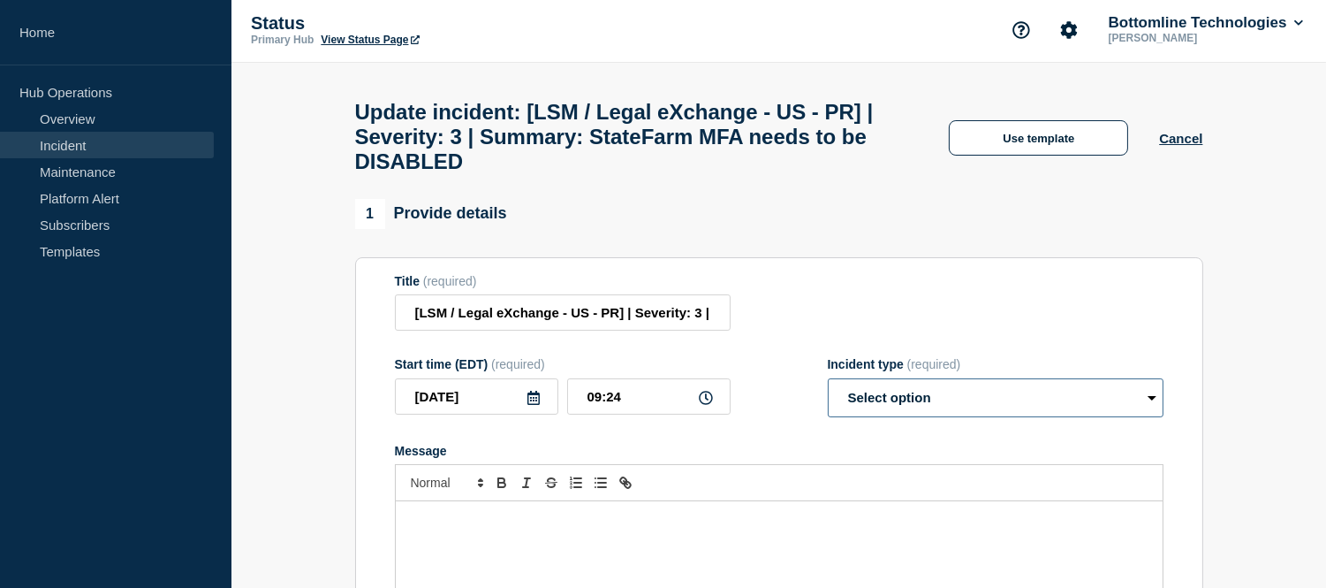
click at [916, 410] on select "Select option Investigating Identified Monitoring Resolved" at bounding box center [996, 397] width 336 height 39
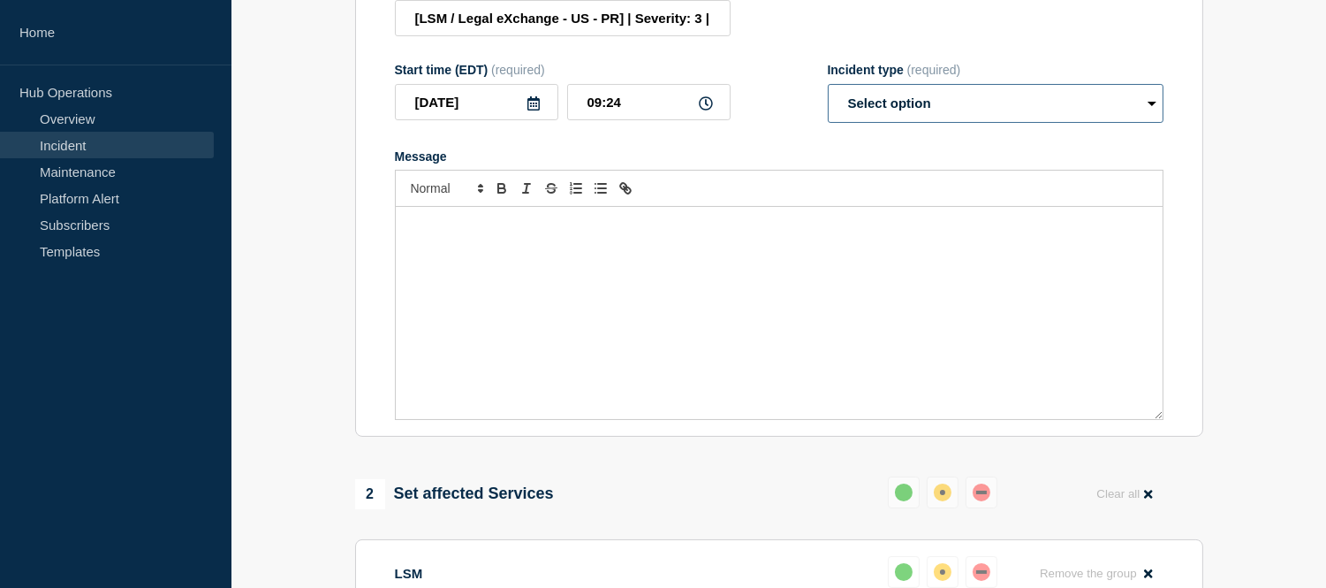
click at [894, 123] on select "Select option Investigating Identified Monitoring Resolved" at bounding box center [996, 103] width 336 height 39
select select "resolved"
click at [828, 99] on select "Select option Investigating Identified Monitoring Resolved" at bounding box center [996, 103] width 336 height 39
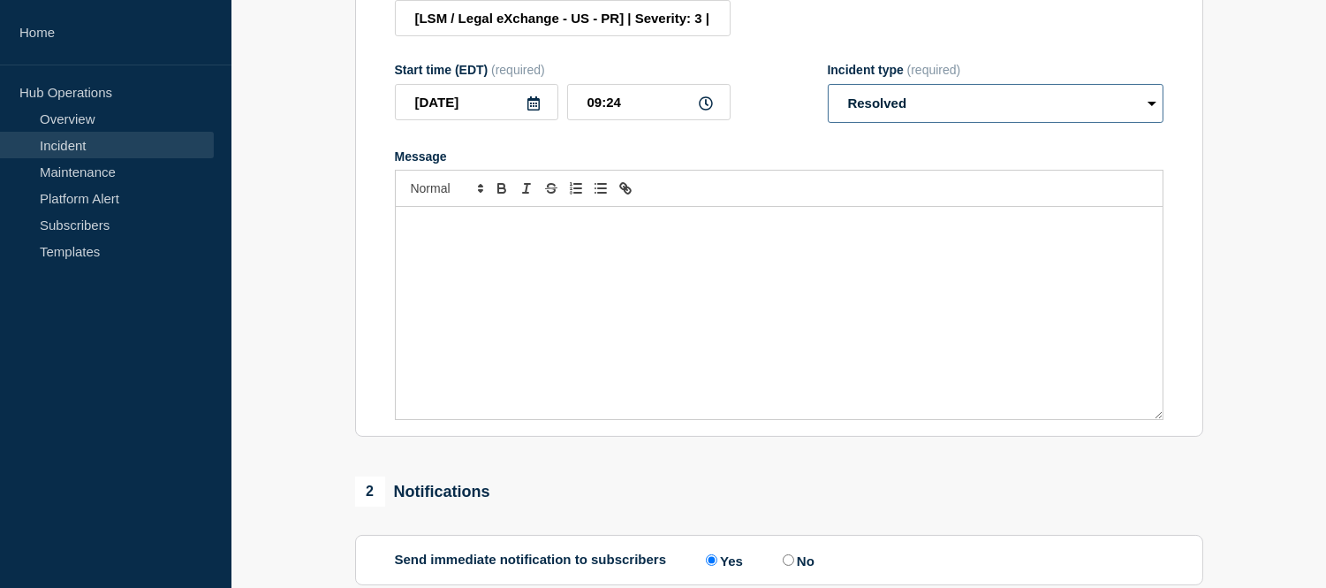
scroll to position [199, 0]
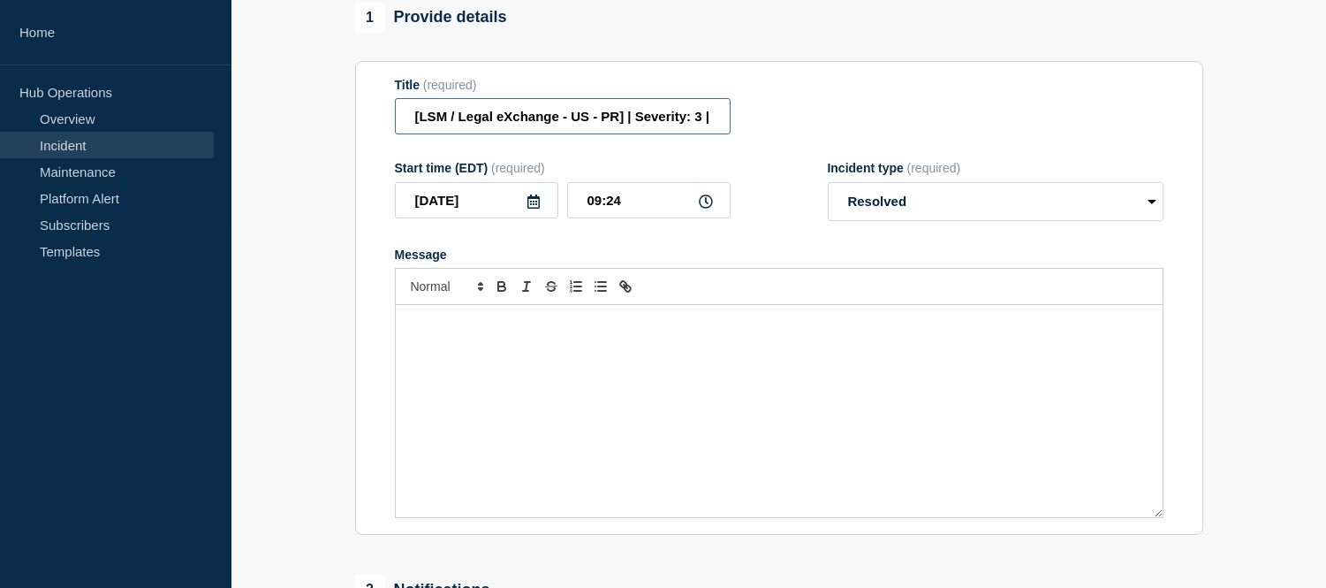
click at [711, 134] on input "[LSM / Legal eXchange - US - PR] | Severity: 3 | Summary: StateFarm MFA needs t…" at bounding box center [563, 116] width 336 height 36
click at [703, 133] on input "[LSM / Legal eXchange - US - PR] | Severity: 3 | Summary: StateFarm MFA needs t…" at bounding box center [563, 116] width 336 height 36
click at [693, 134] on input "[LSM / Legal eXchange - US - PR] | Severity: 3 | WT-Summary: StateFarm MFA need…" at bounding box center [563, 116] width 336 height 36
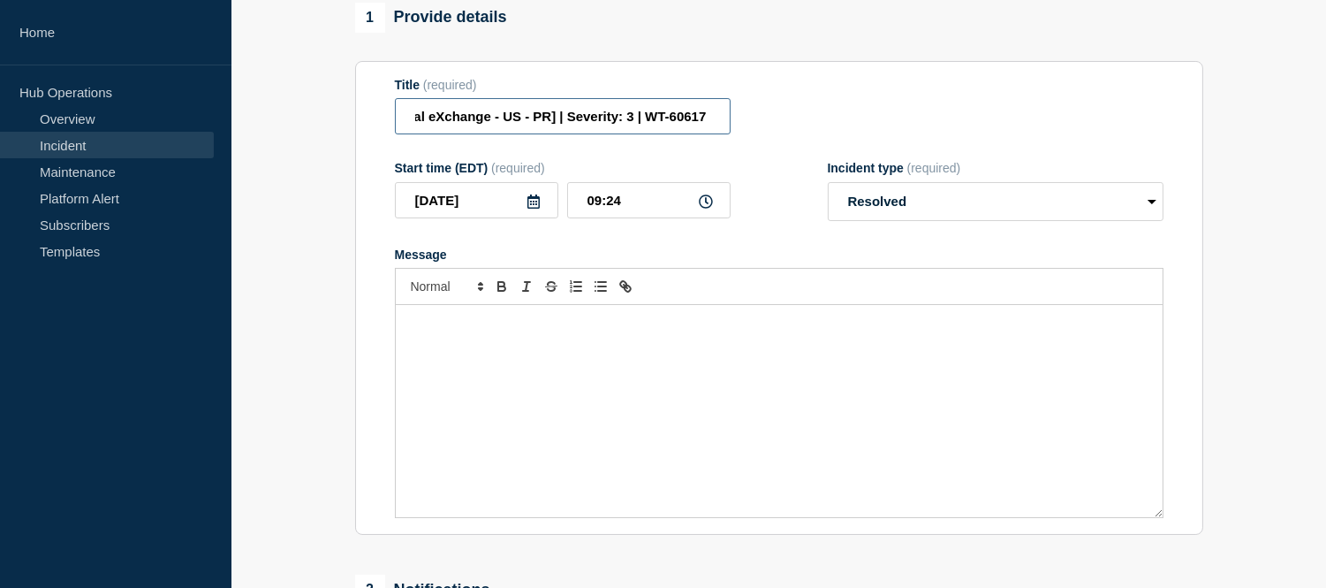
type input "[LSM / Legal eXchange - US - PR] | Severity: 3 | WT-60617 |Summary: StateFarm M…"
click at [504, 358] on div "Message" at bounding box center [779, 411] width 767 height 212
click at [421, 364] on p "Message" at bounding box center [779, 356] width 740 height 16
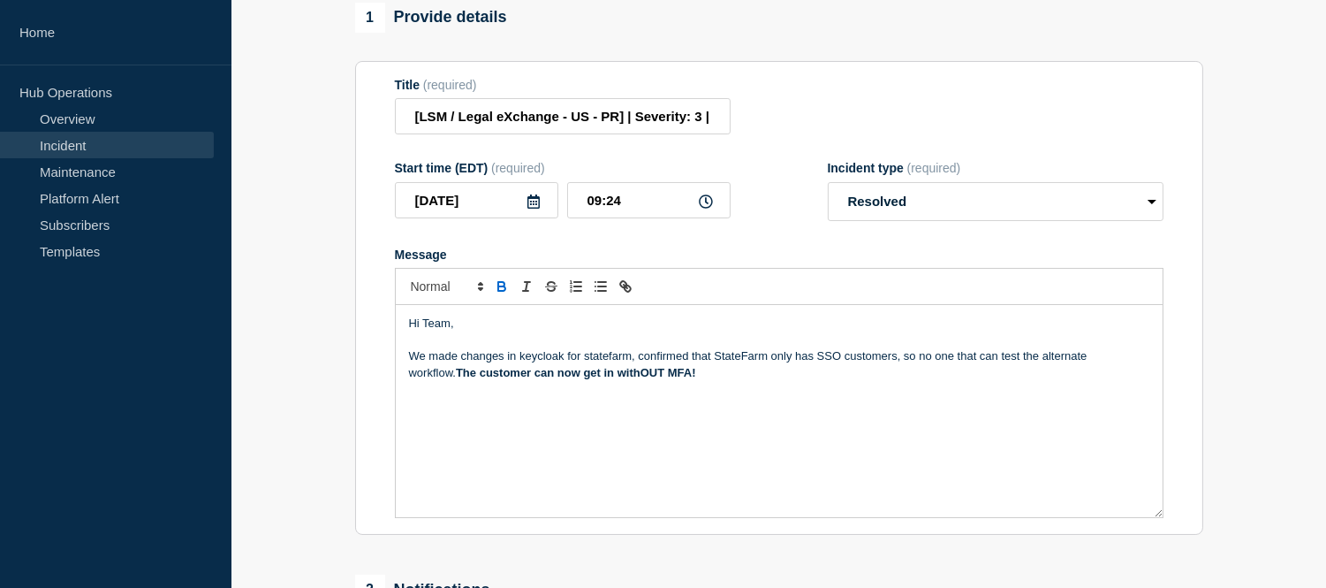
click at [638, 369] on p "We made changes in keycloak for statefarm, confirmed that StateFarm only has SS…" at bounding box center [779, 364] width 740 height 33
click at [458, 379] on strong "The customer can now get in withOUT MFA!" at bounding box center [576, 372] width 240 height 13
click at [663, 381] on p "The customer can now get in withOUT MFA!" at bounding box center [779, 373] width 740 height 16
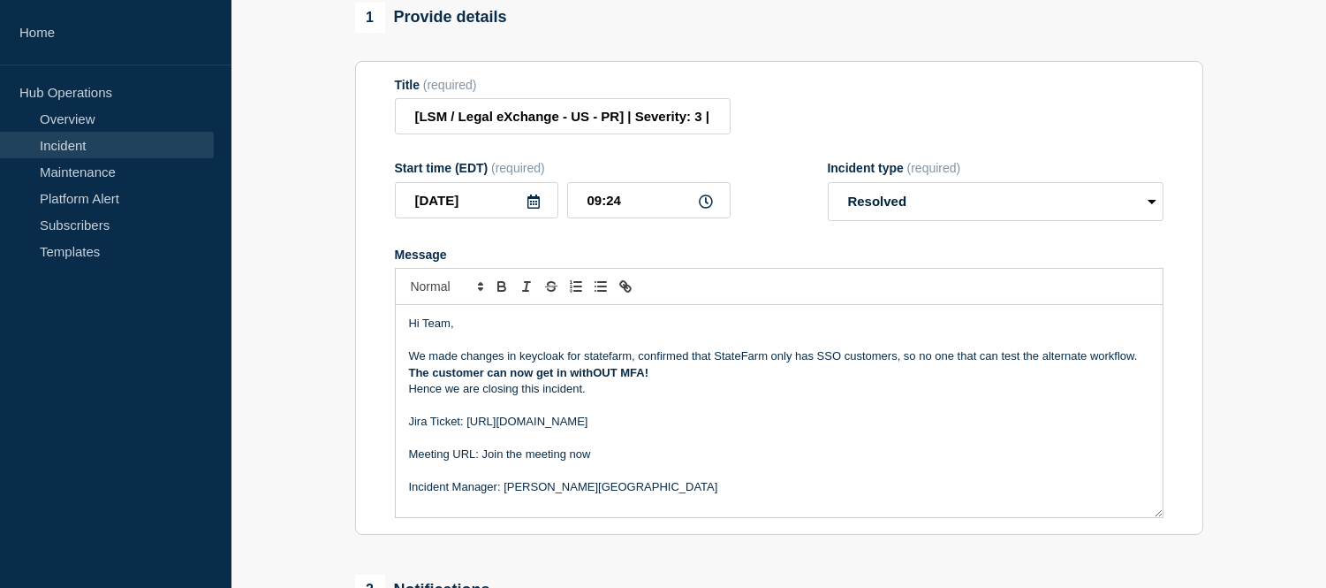
drag, startPoint x: 701, startPoint y: 436, endPoint x: 466, endPoint y: 435, distance: 235.0
click at [466, 429] on p "Jira Ticket: [URL][DOMAIN_NAME]" at bounding box center [779, 421] width 740 height 16
drag, startPoint x: 599, startPoint y: 471, endPoint x: 409, endPoint y: 466, distance: 190.0
click at [409, 462] on p "Meeting URL: Join the meeting now" at bounding box center [779, 454] width 740 height 16
click at [458, 348] on p "Message" at bounding box center [779, 340] width 740 height 16
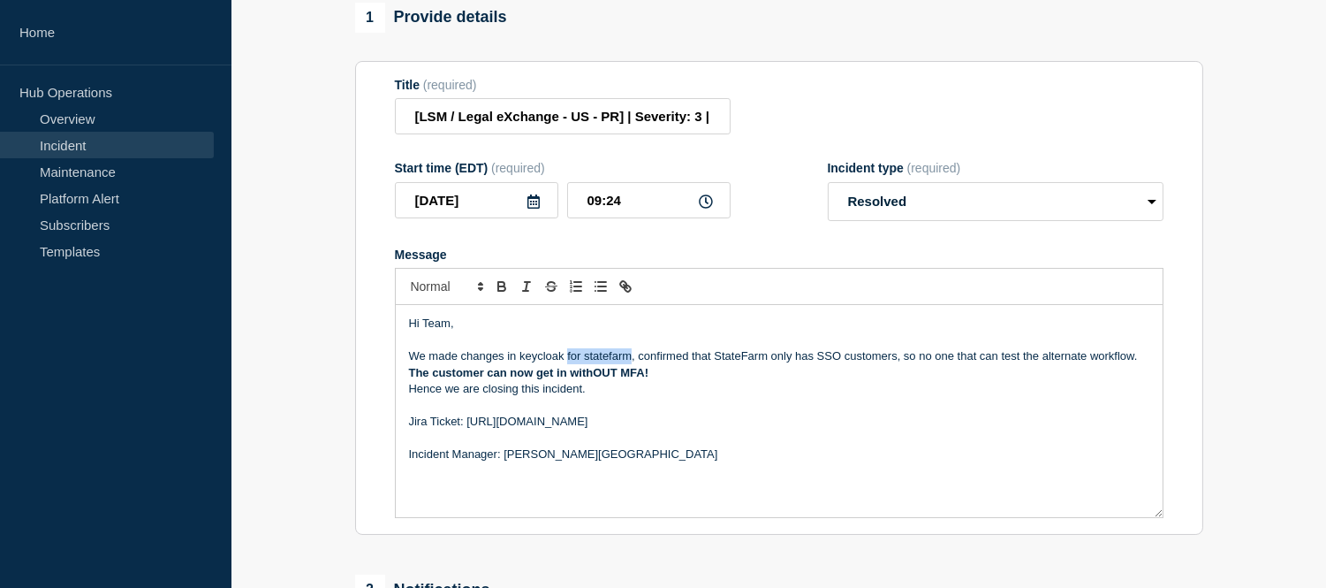
drag, startPoint x: 632, startPoint y: 369, endPoint x: 568, endPoint y: 371, distance: 63.6
click at [568, 364] on p "We made changes in keycloak for statefarm, confirmed that StateFarm only has SS…" at bounding box center [779, 356] width 740 height 16
click at [660, 364] on p "We made changes in keycloak, confirmed that StateFarm only has SSO customers, s…" at bounding box center [779, 356] width 740 height 16
click at [666, 364] on p "We made changes in keycloak, confirmed that StateFarm only has SSO customers, s…" at bounding box center [779, 356] width 740 height 16
click at [656, 381] on p "The customer can now get in withOUT MFA!" at bounding box center [779, 373] width 740 height 16
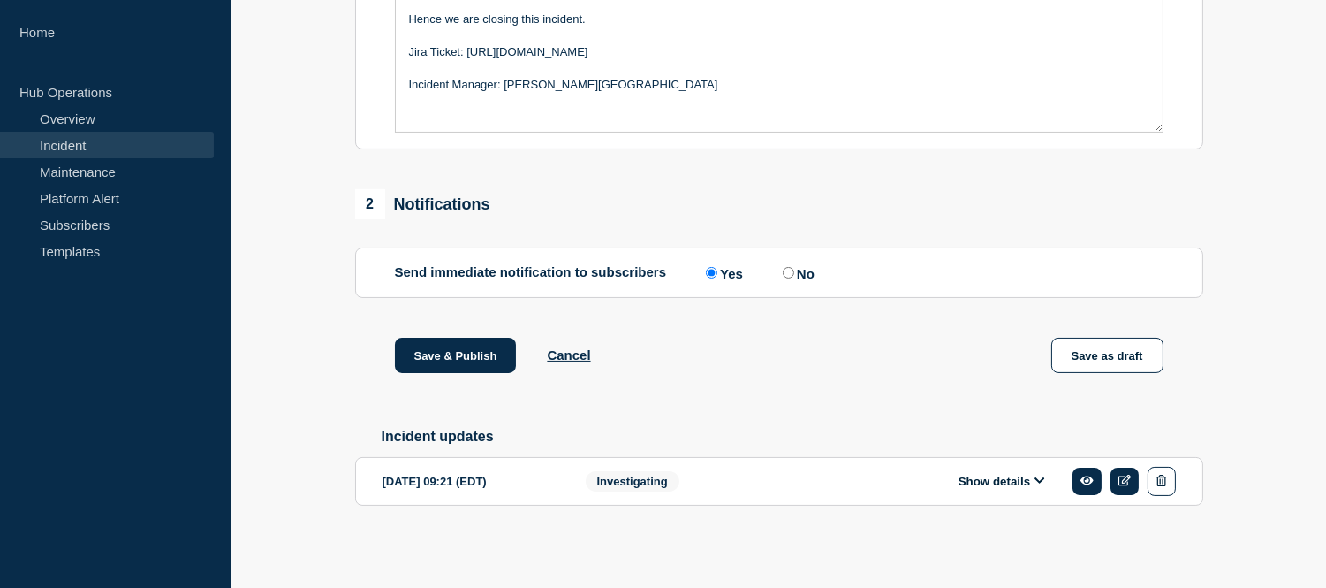
scroll to position [210, 0]
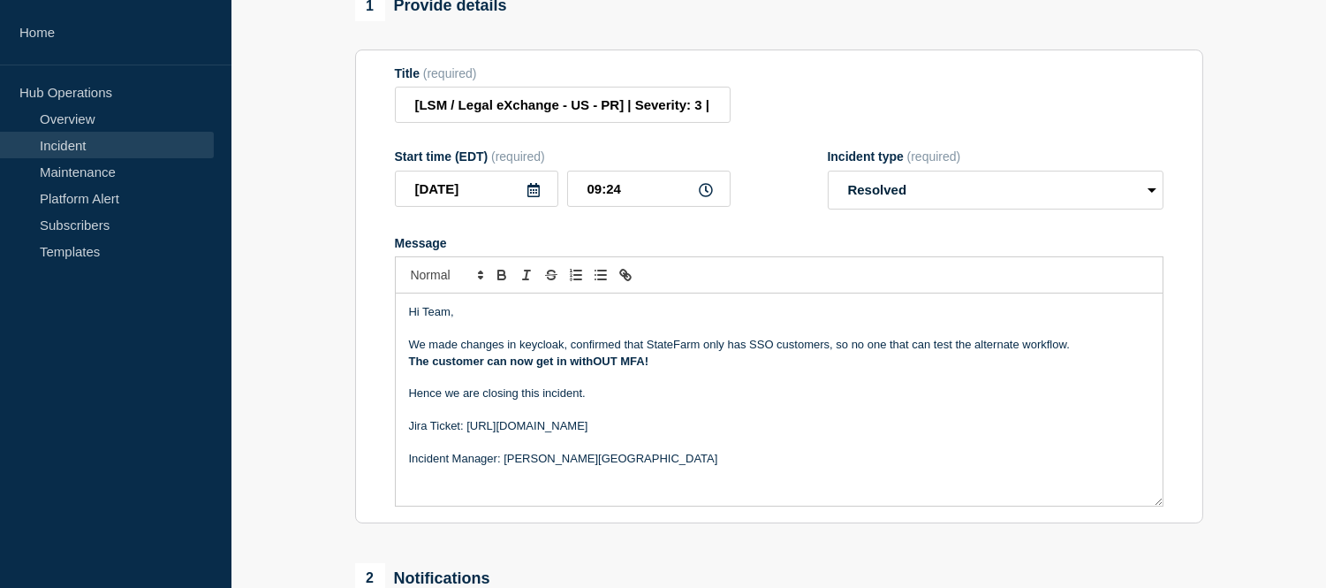
click at [540, 353] on p "We made changes in keycloak, confirmed that StateFarm only has SSO customers, s…" at bounding box center [779, 345] width 740 height 16
click at [519, 353] on p "We made changes in keycloak, confirmed that StateFarm only has SSO customers, s…" at bounding box center [779, 345] width 740 height 16
click at [712, 353] on p "We made changes in keycloak console, confirmed that StateFarm only has SSO cust…" at bounding box center [779, 345] width 740 height 16
drag, startPoint x: 614, startPoint y: 357, endPoint x: 687, endPoint y: 357, distance: 73.3
click at [687, 353] on p "We made changes in keycloak console, confirmed that StateFarm only has SSO cust…" at bounding box center [779, 345] width 740 height 16
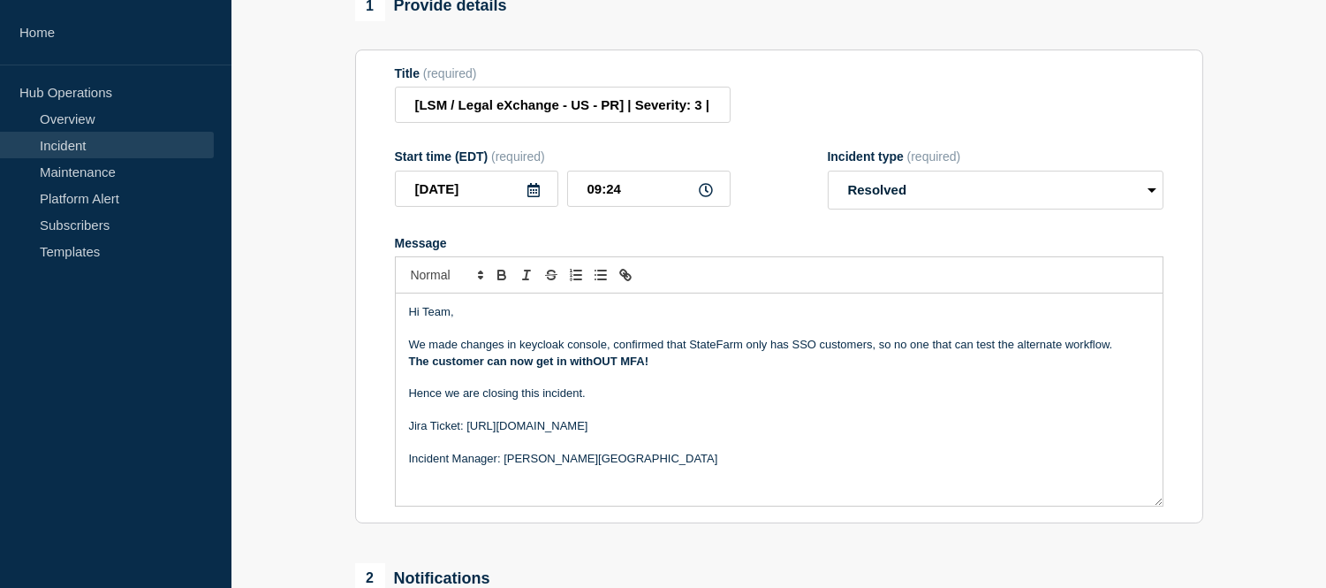
click at [879, 353] on p "We made changes in keycloak console, confirmed that StateFarm only has SSO cust…" at bounding box center [779, 345] width 740 height 16
drag, startPoint x: 879, startPoint y: 357, endPoint x: 1128, endPoint y: 352, distance: 249.2
click at [1128, 352] on p "We made changes in keycloak console, confirmed that StateFarm only has SSO cust…" at bounding box center [779, 345] width 740 height 16
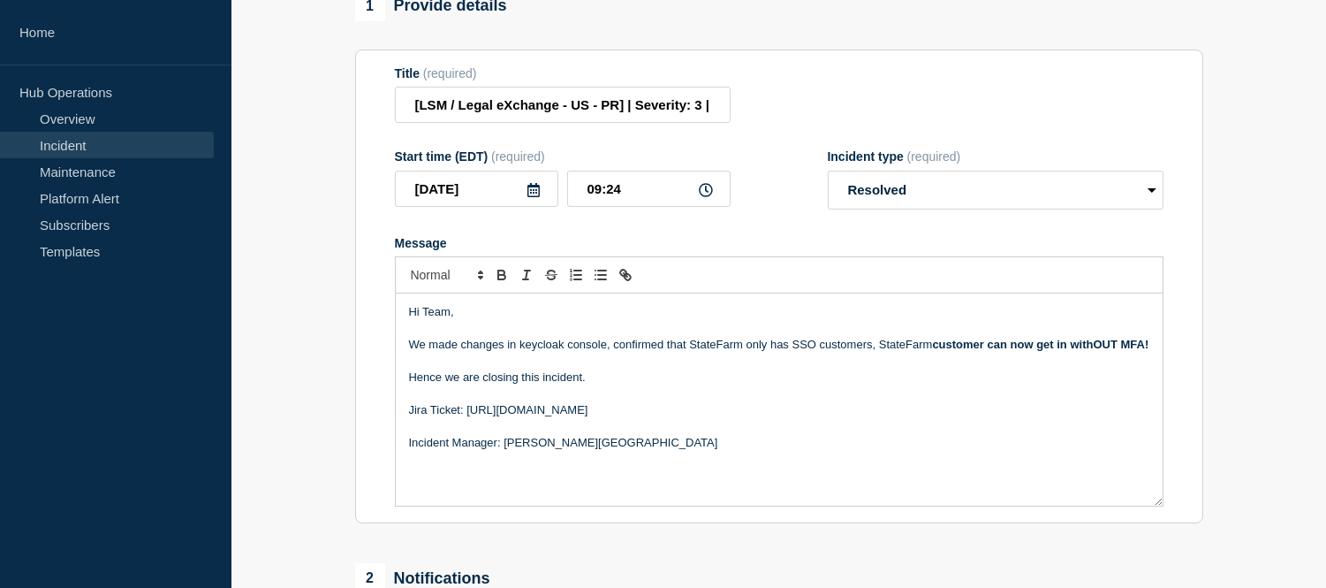
click at [878, 353] on p "We made changes in keycloak console, confirmed that StateFarm only has SSO cust…" at bounding box center [779, 345] width 740 height 16
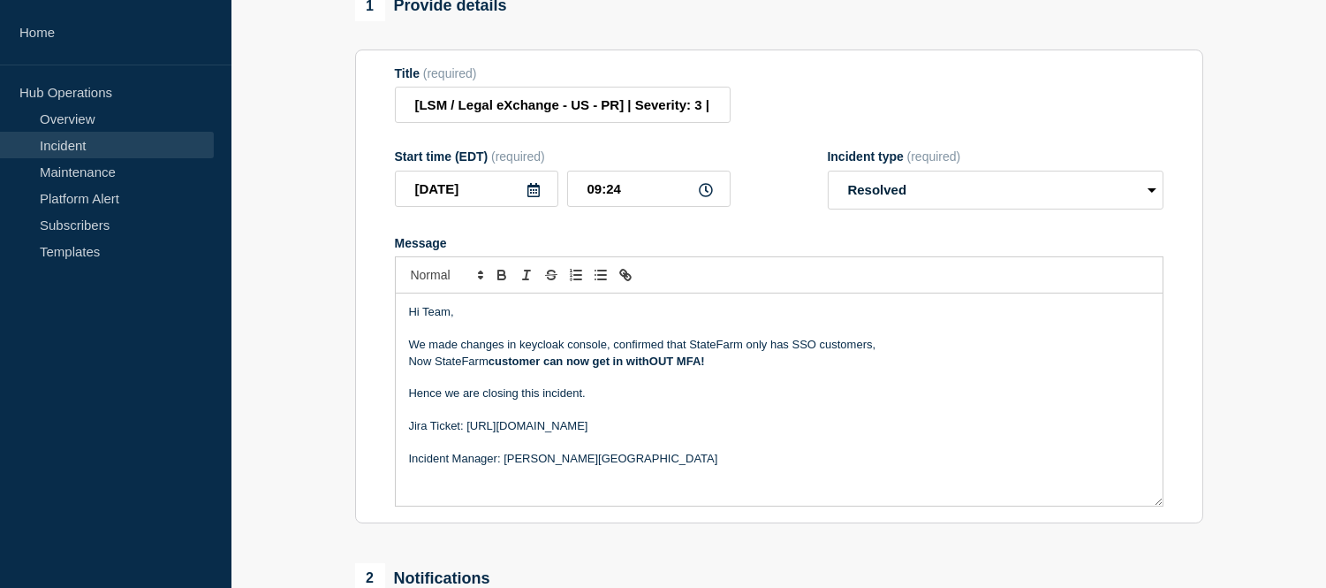
click at [589, 368] on strong "customer can now get in withOUT MFA!" at bounding box center [597, 360] width 216 height 13
click at [683, 369] on p "Now StateFarm customer can get in withOUT MFA!" at bounding box center [779, 361] width 740 height 16
click at [546, 353] on p "We made changes in keycloak console, confirmed that StateFarm only has SSO cust…" at bounding box center [779, 345] width 740 height 16
click at [542, 353] on p "We made changes in keycloak console, confirmed that StateFarm only has SSO cust…" at bounding box center [779, 345] width 740 height 16
click at [541, 353] on p "We made changes in key cloak console, confirmed that StateFarm only has SSO cus…" at bounding box center [779, 345] width 740 height 16
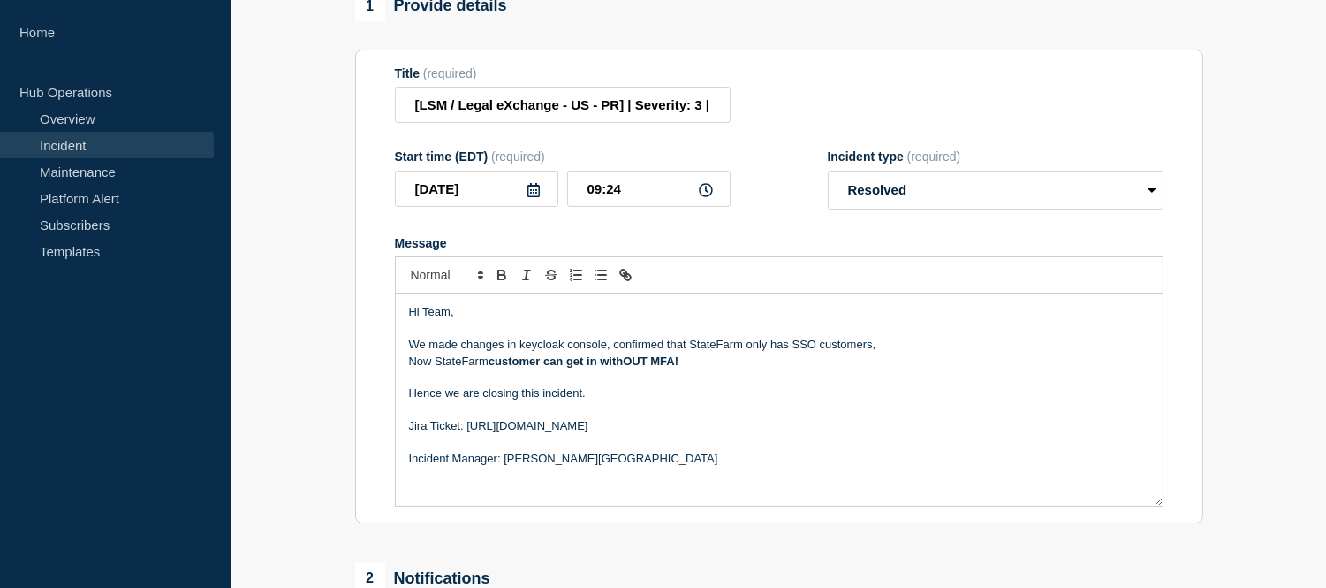
click at [717, 353] on p "We made changes in keycloak console, confirmed that StateFarm only has SSO cust…" at bounding box center [779, 345] width 740 height 16
click at [460, 369] on p "Now StateFarm customer can get in withOUT MFA!" at bounding box center [779, 361] width 740 height 16
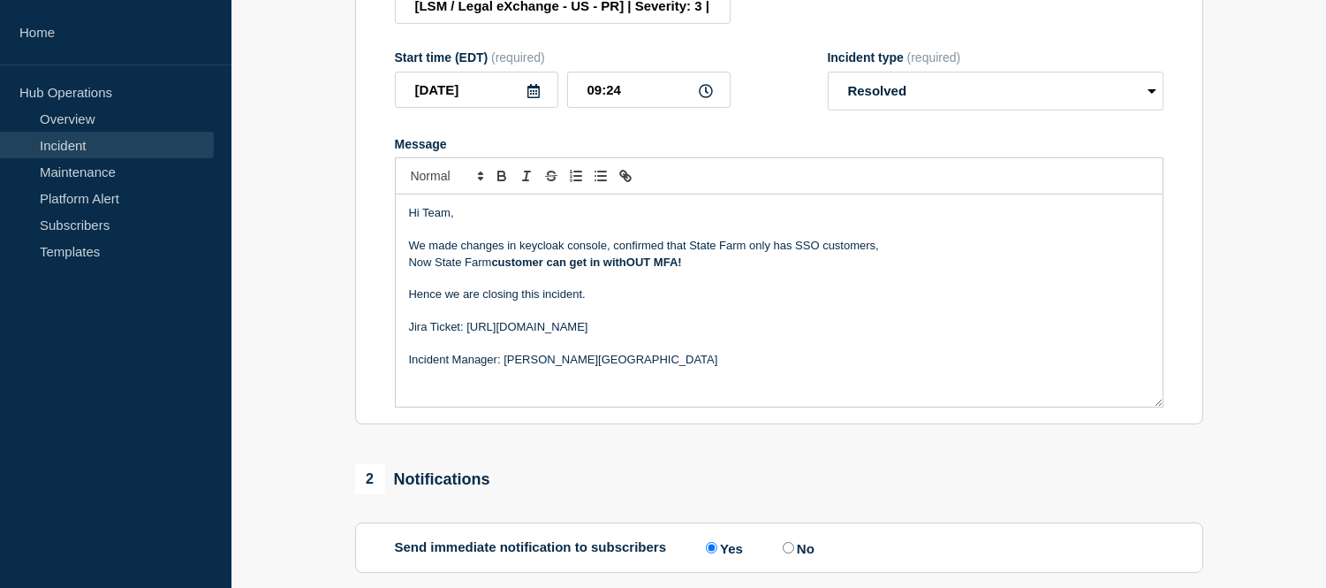
scroll to position [407, 0]
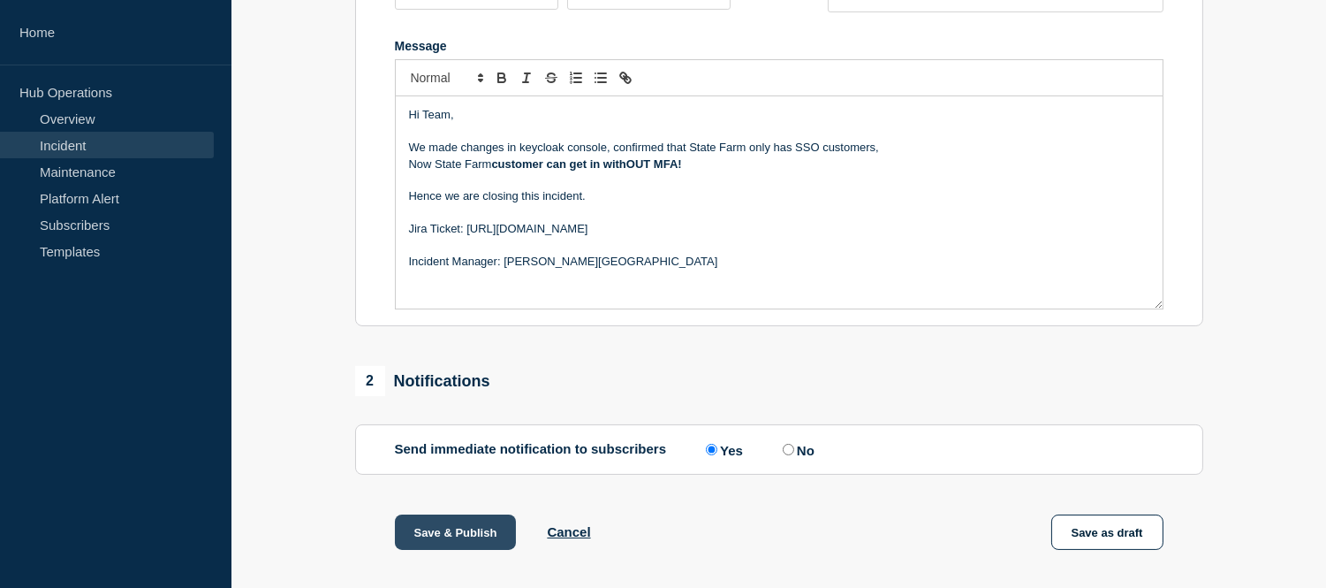
click at [487, 541] on button "Save & Publish" at bounding box center [456, 531] width 122 height 35
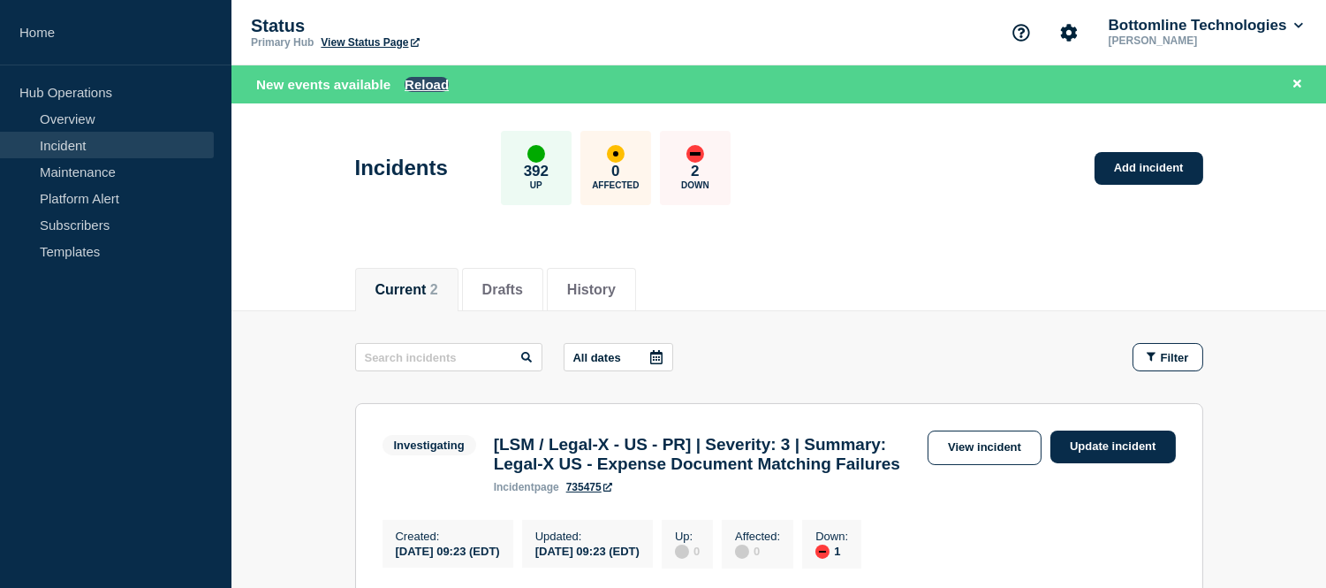
click at [437, 91] on button "Reload" at bounding box center [427, 84] width 44 height 15
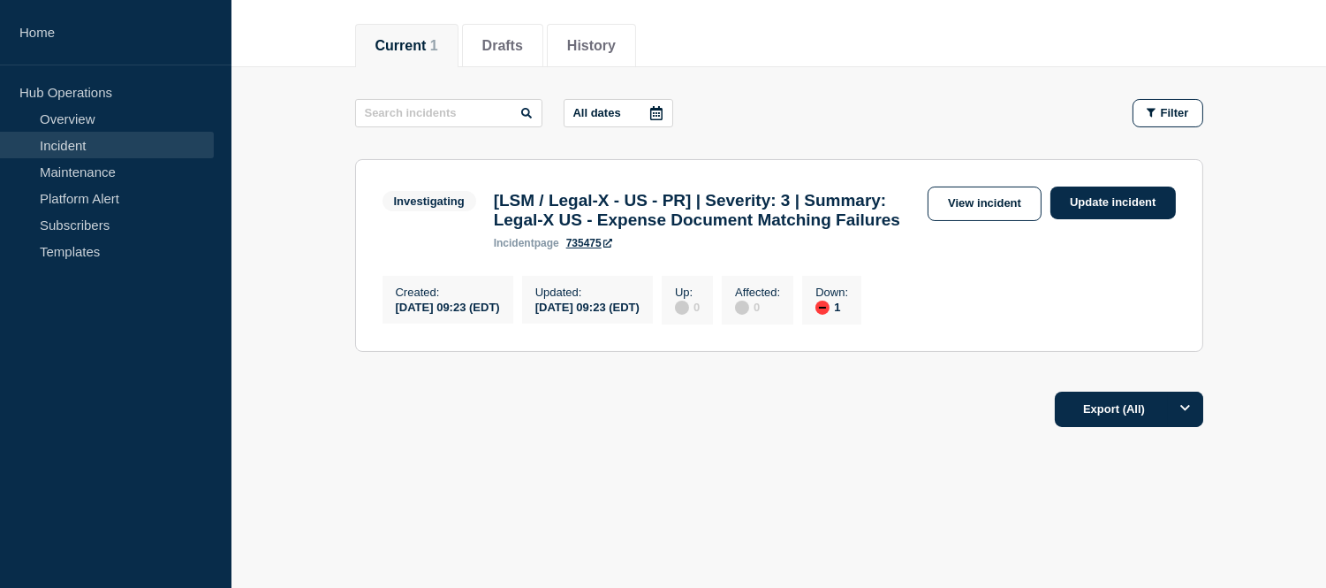
scroll to position [42, 0]
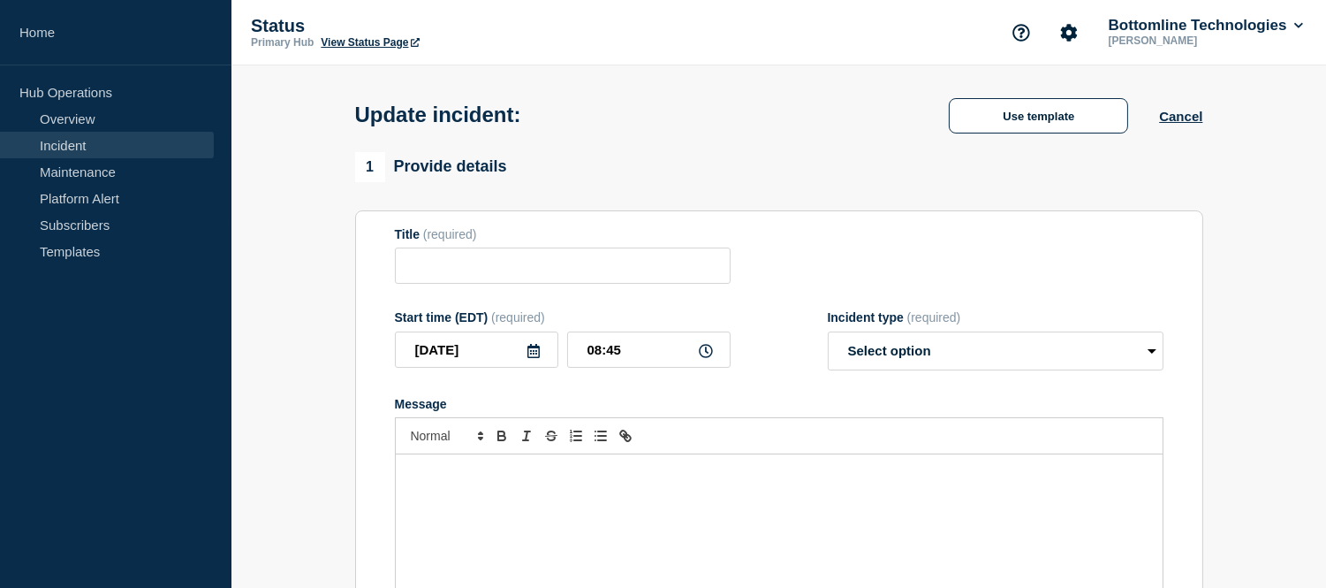
type input "[LSM / Legal eXchange - US - PR] | Severity: 3 | Summary: MFA Enabling - we mis…"
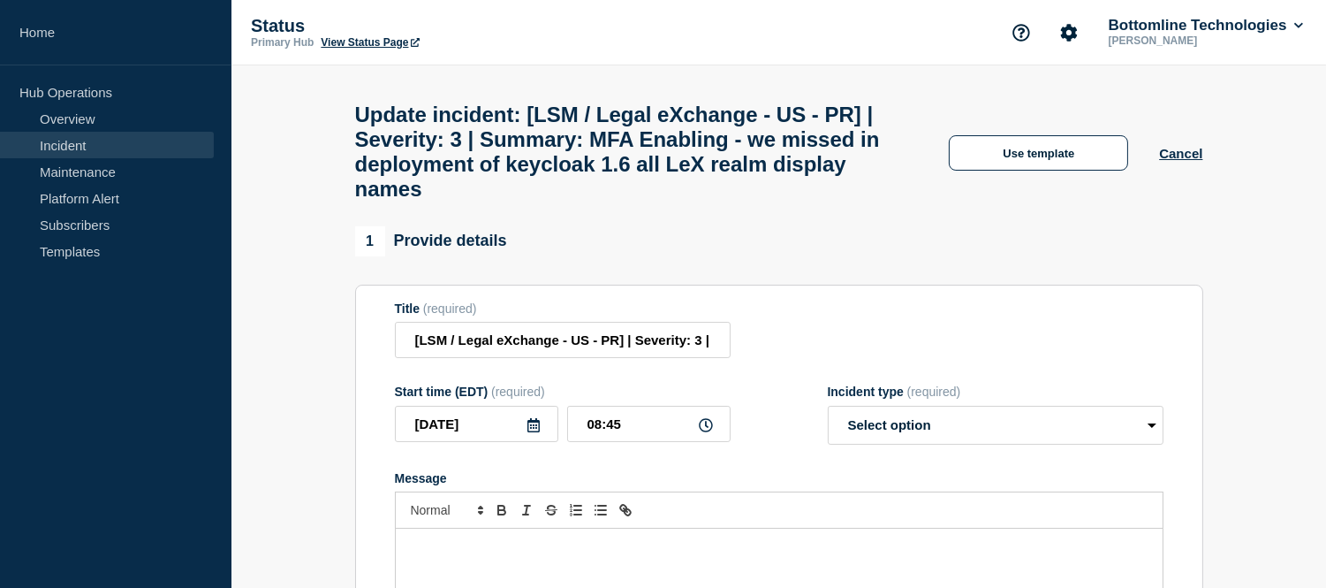
click at [125, 136] on link "Incident" at bounding box center [107, 145] width 214 height 27
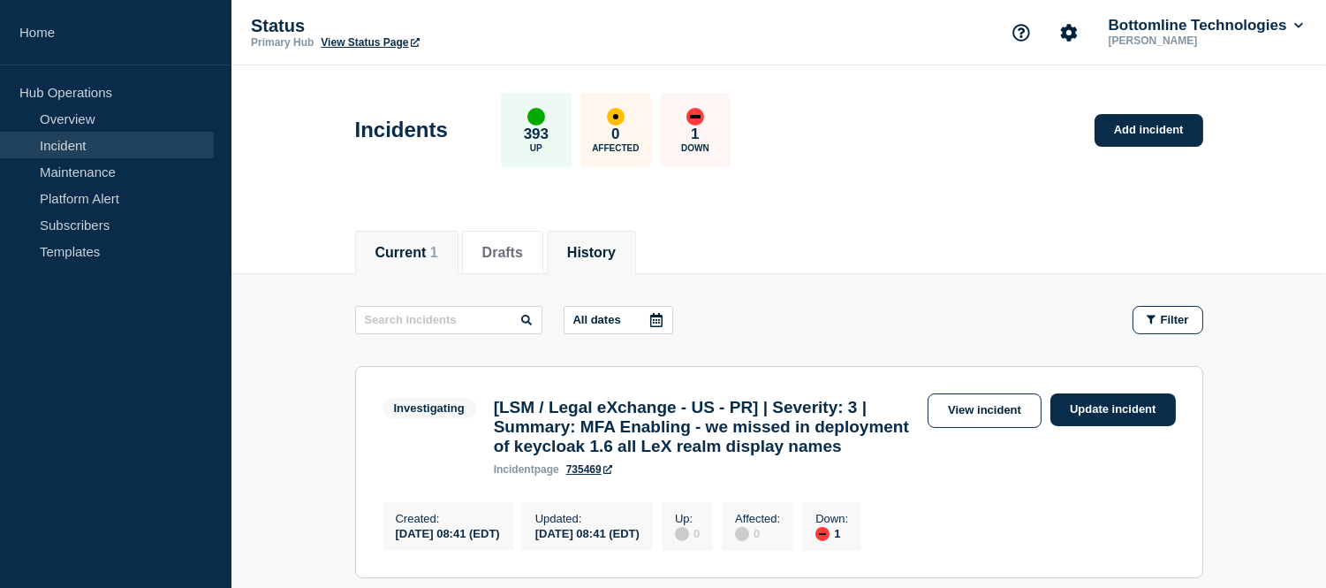
click at [608, 269] on li "History" at bounding box center [591, 252] width 89 height 43
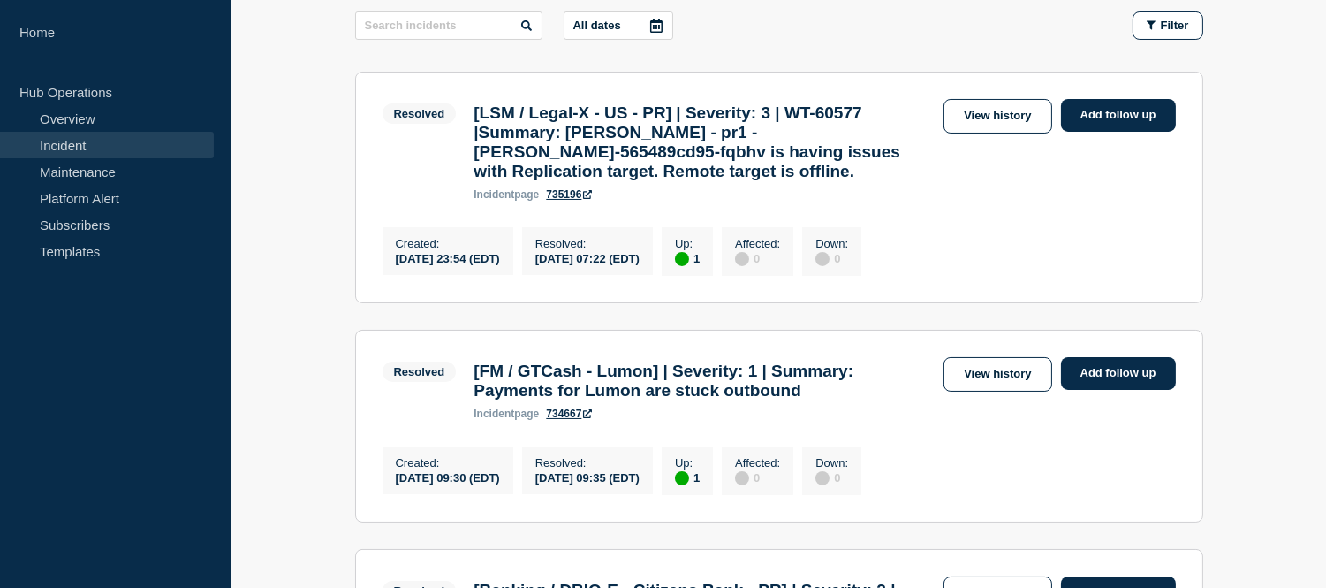
scroll to position [196, 0]
